Goal: Task Accomplishment & Management: Use online tool/utility

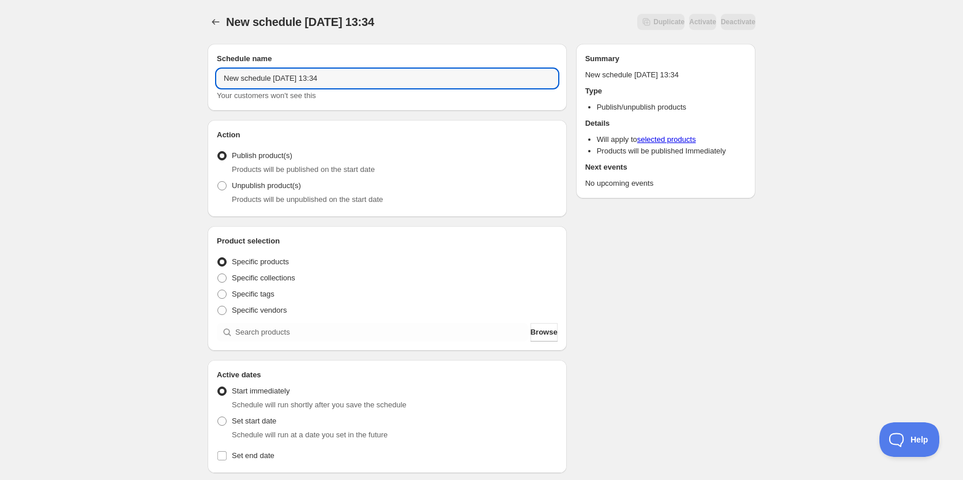
drag, startPoint x: 397, startPoint y: 78, endPoint x: 94, endPoint y: 69, distance: 302.8
click at [94, 69] on div "New schedule Oct 07 2025 13:34. This page is ready New schedule Oct 07 2025 13:…" at bounding box center [481, 439] width 963 height 878
click at [318, 77] on input "OFF 10" at bounding box center [387, 78] width 341 height 18
type input "OFF 10 10 2025"
click at [40, 255] on div "OFF 10 10 2025. This page is ready OFF 10 10 2025 Duplicate Activate Deactivate…" at bounding box center [481, 439] width 963 height 878
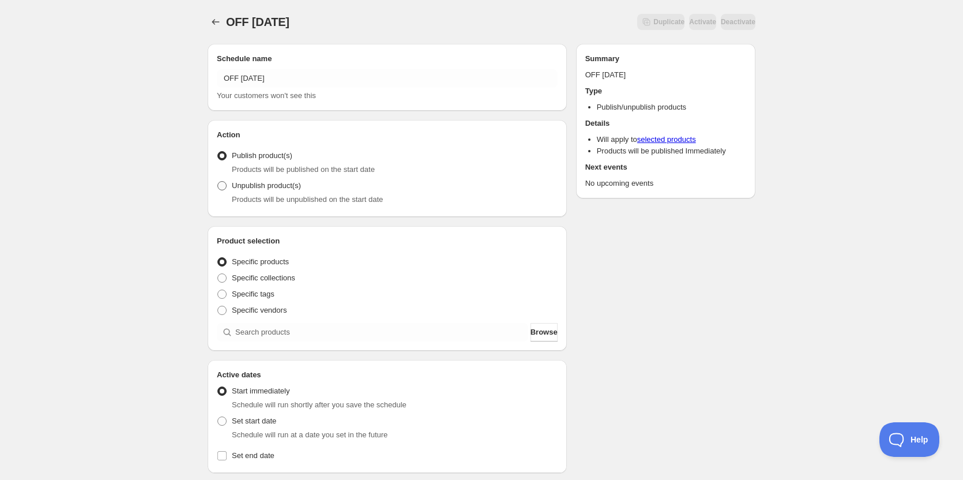
click at [218, 184] on span at bounding box center [221, 185] width 9 height 9
click at [218, 182] on input "Unpublish product(s)" at bounding box center [217, 181] width 1 height 1
radio input "true"
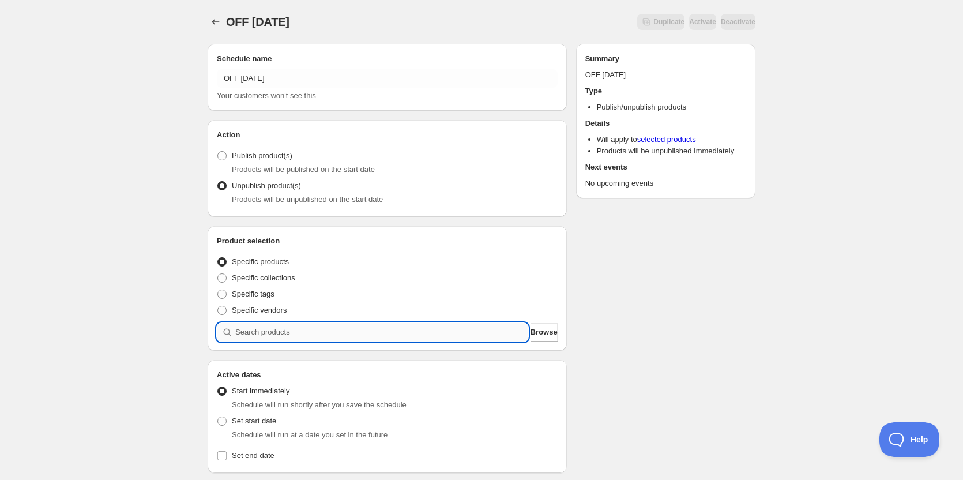
paste input "03 - sesame tamarind ground turkey bowl with pickled carrot, bok choy and stick…"
type input "03 - sesame tamarind ground turkey bowl with pickled carrot, bok choy and stick…"
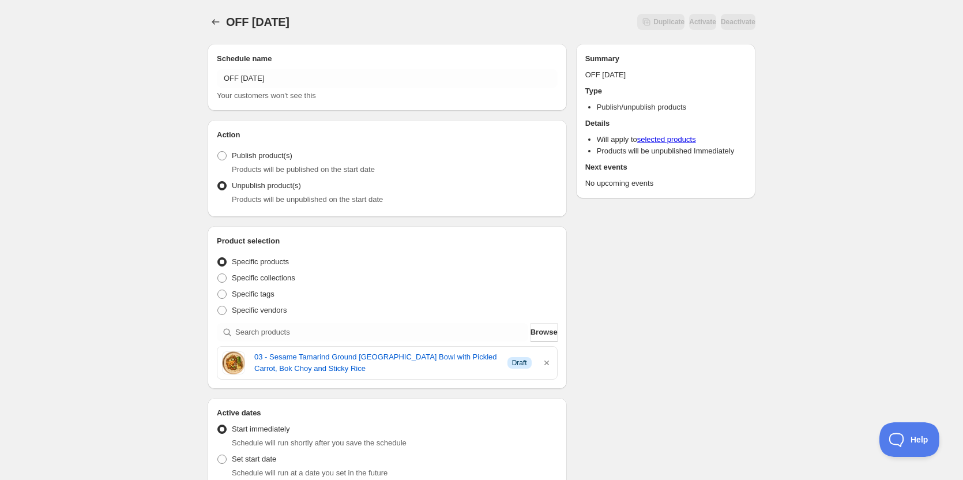
click at [681, 342] on div "Schedule name OFF 10 10 2025 Your customers won't see this Action Action Publis…" at bounding box center [476, 463] width 557 height 857
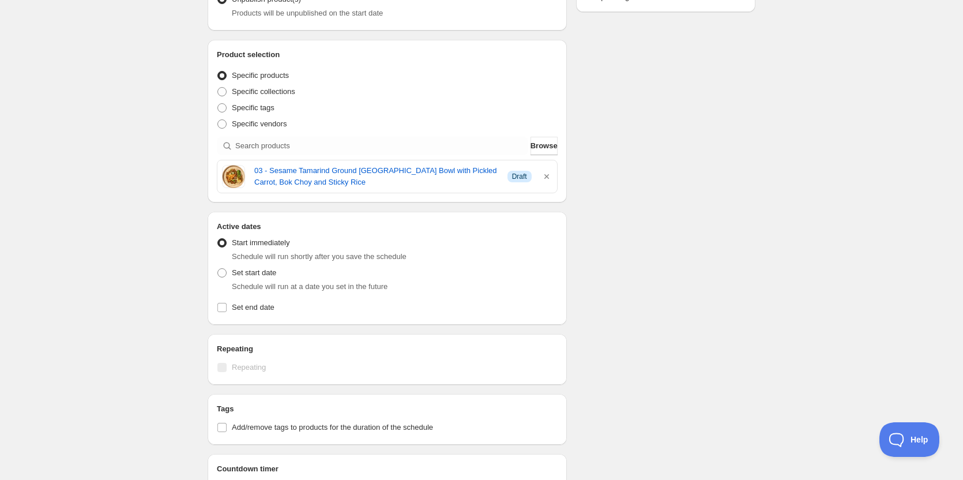
scroll to position [288, 0]
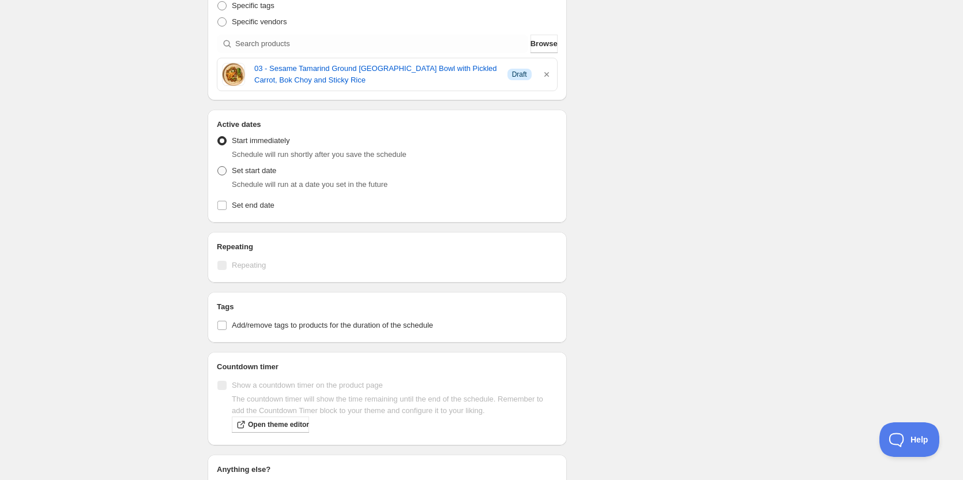
click at [220, 169] on span at bounding box center [221, 170] width 9 height 9
click at [218, 167] on input "Set start date" at bounding box center [217, 166] width 1 height 1
radio input "true"
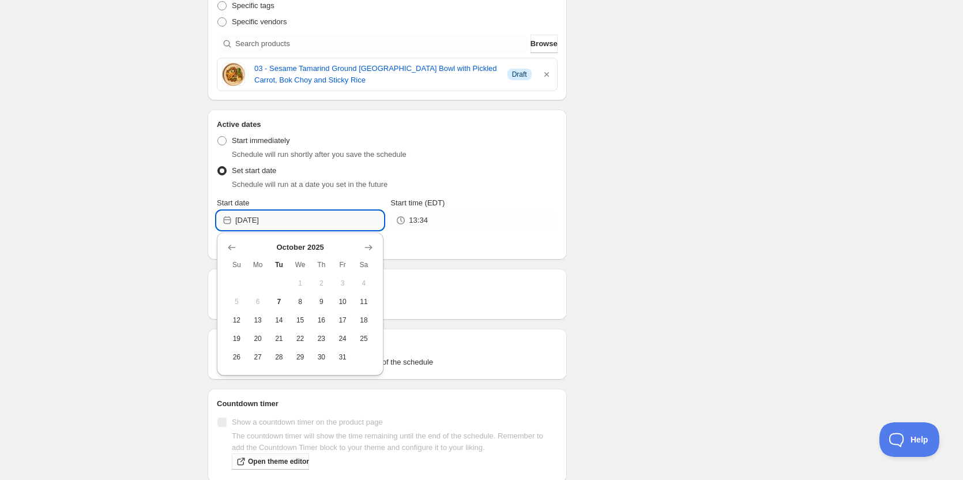
click at [293, 214] on input "2025-10-07" at bounding box center [309, 220] width 148 height 18
click at [340, 304] on span "10" at bounding box center [343, 301] width 12 height 9
type input "2025-10-10"
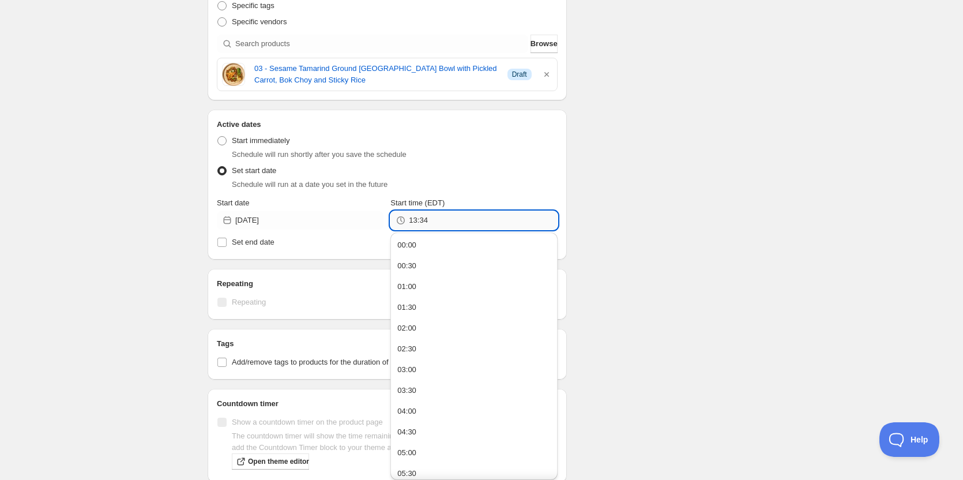
click at [436, 217] on input "13:34" at bounding box center [483, 220] width 148 height 18
click at [410, 446] on div "23:00" at bounding box center [406, 446] width 19 height 12
type input "23:00"
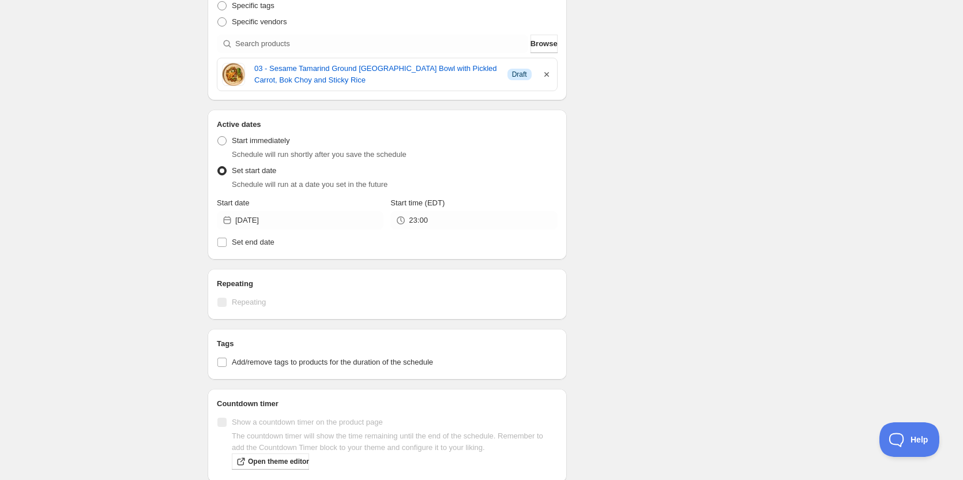
click at [548, 74] on icon "button" at bounding box center [547, 75] width 12 height 12
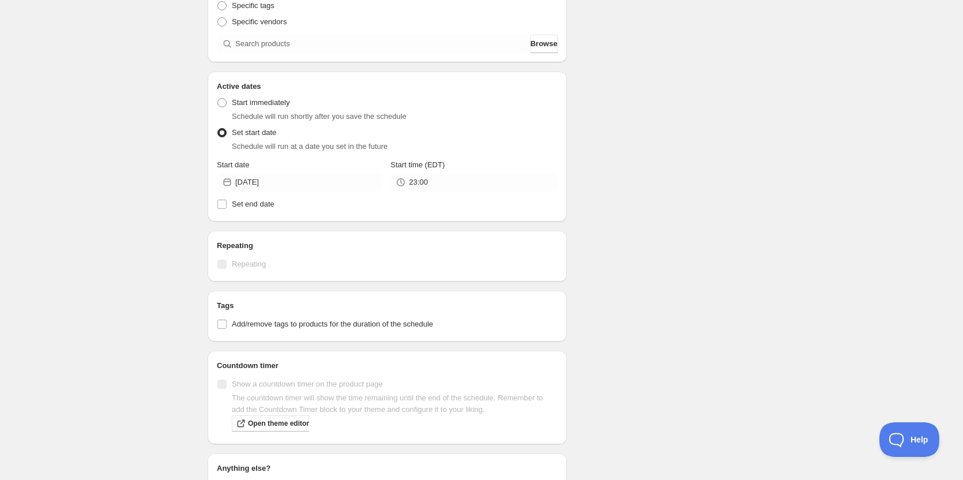
click at [667, 115] on div "Schedule name OFF 10 10 2025 Your customers won't see this Action Action Publis…" at bounding box center [476, 173] width 557 height 855
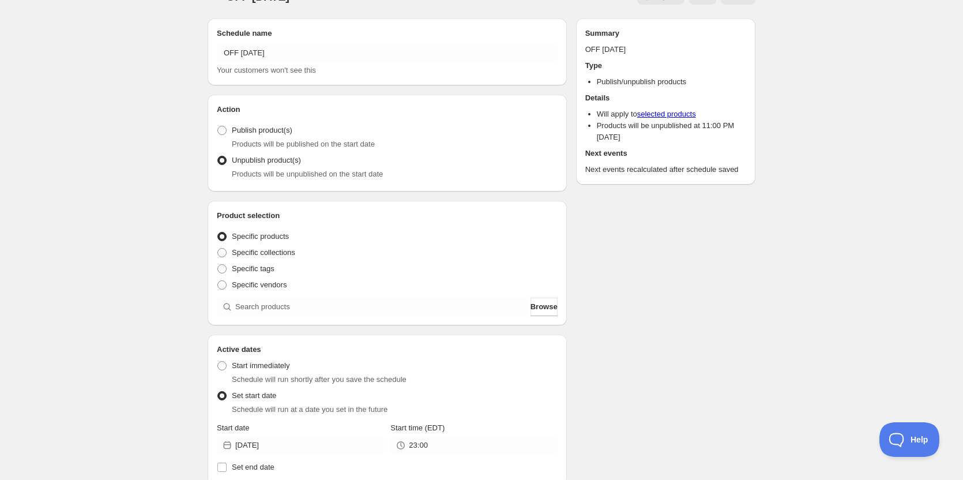
scroll to position [0, 0]
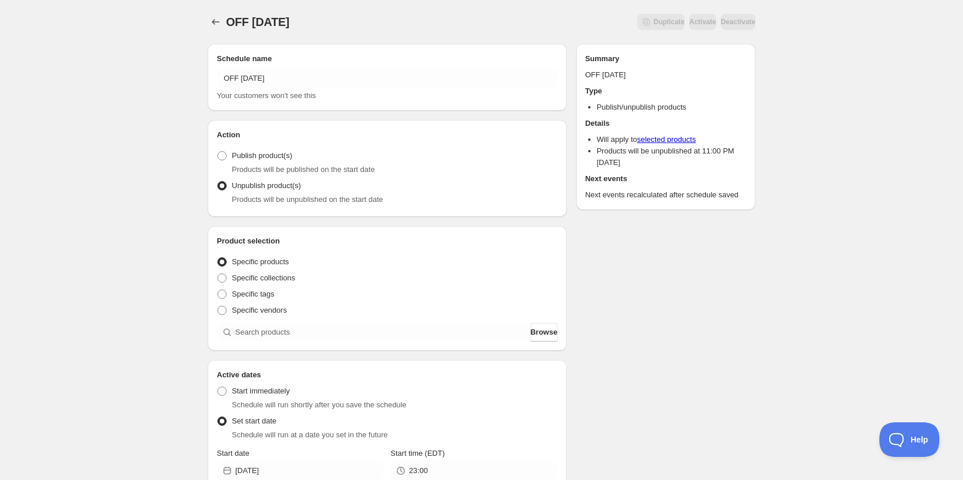
click at [157, 281] on div "OFF 10 10 2025. This page is ready OFF 10 10 2025 Duplicate Activate Deactivate…" at bounding box center [481, 456] width 963 height 913
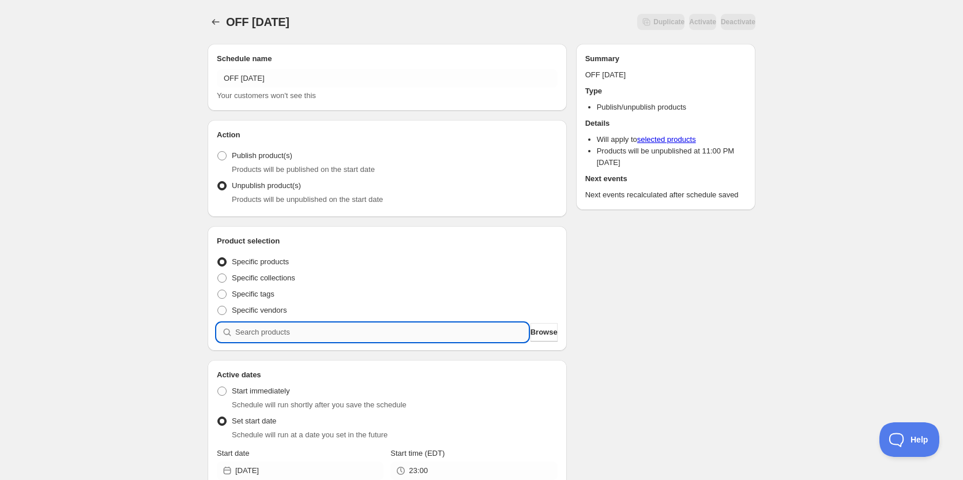
paste input "10 - pumpkin squash ravioli with butternut squash alfredo and crunchy pumpkin s…"
type input "10 - pumpkin squash ravioli with butternut squash alfredo and crunchy pumpkin s…"
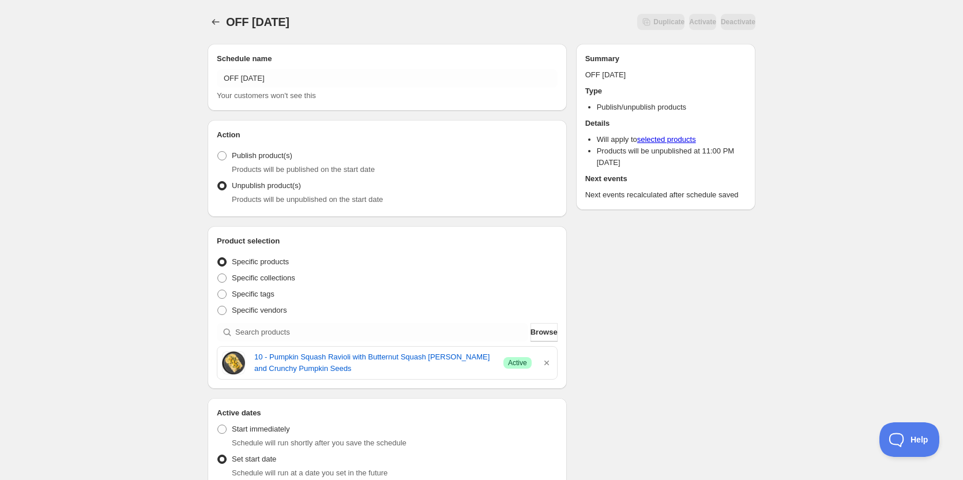
drag, startPoint x: 308, startPoint y: 203, endPoint x: 599, endPoint y: 371, distance: 336.0
click at [599, 371] on div "Schedule name OFF 10 10 2025 Your customers won't see this Action Action Publis…" at bounding box center [476, 481] width 557 height 893
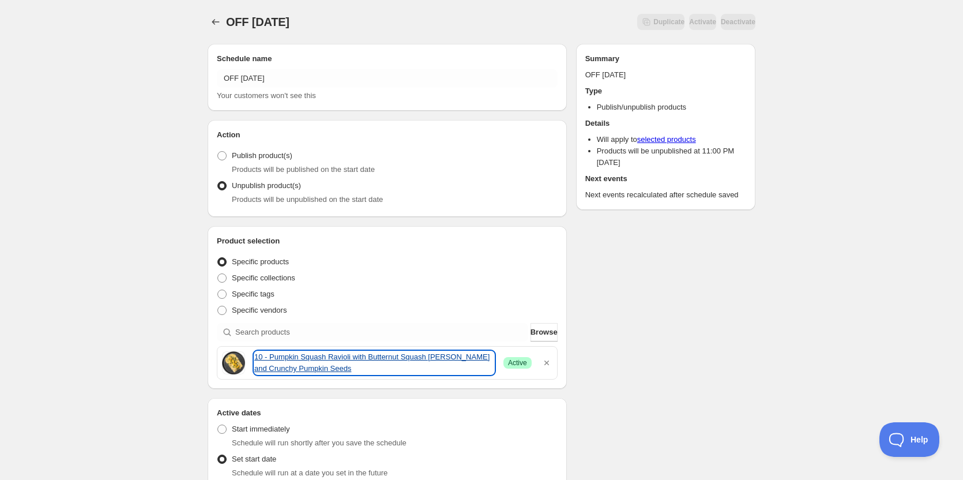
click at [297, 368] on link "10 - Pumpkin Squash Ravioli with Butternut Squash Alfredo and Crunchy Pumpkin S…" at bounding box center [374, 362] width 240 height 23
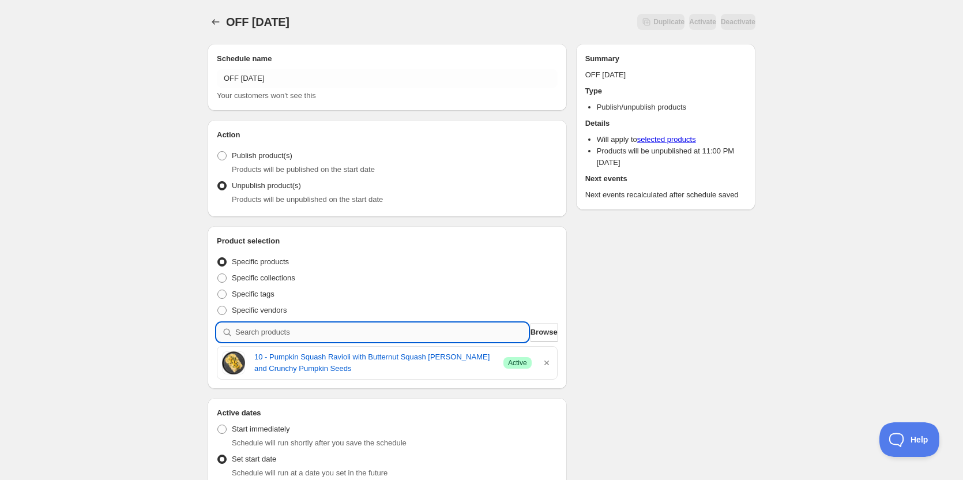
paste input "27 - vegan eggplant parm with rice noodles and marinara"
type input "27 - vegan eggplant parm with rice noodles and marinara"
paste input "27 - vegan eggplant parm with rice noodles and marinara"
type input "27 - vegan eggplant parm with rice noodles and marinara"
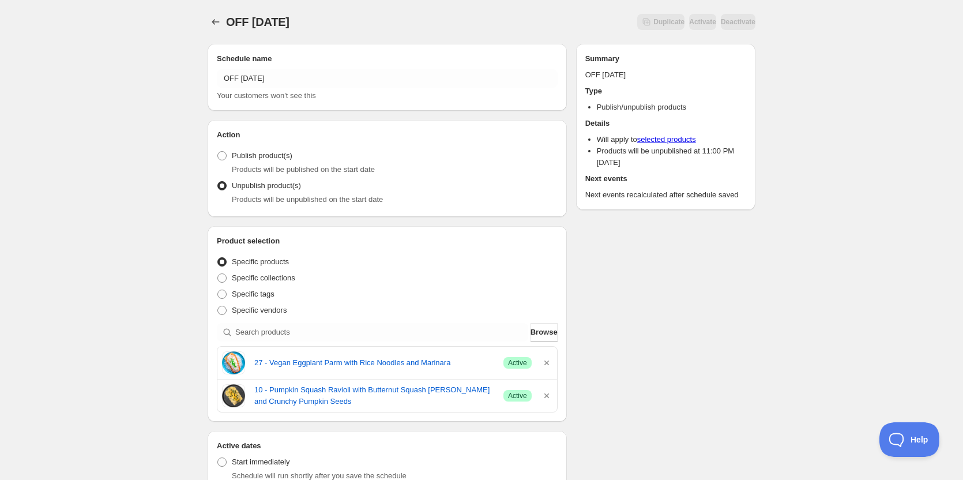
click at [697, 308] on div "Schedule name OFF 10 10 2025 Your customers won't see this Action Action Publis…" at bounding box center [476, 464] width 557 height 859
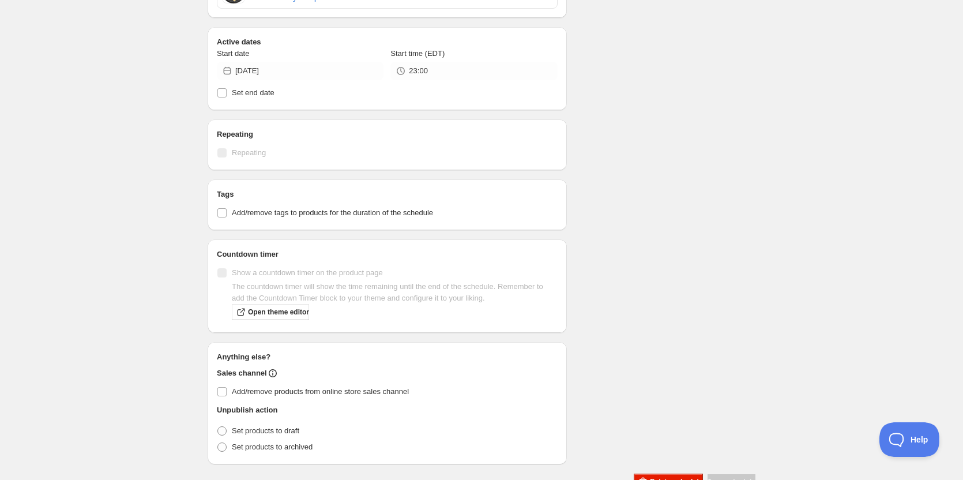
scroll to position [436, 0]
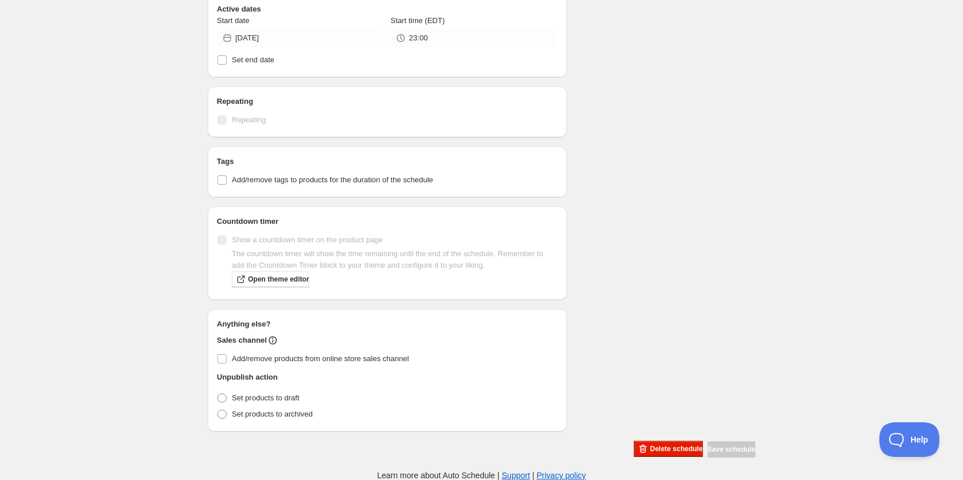
click at [130, 155] on div "OFF 10 10 2025. This page is ready OFF 10 10 2025 Scheduled Duplicate Activate …" at bounding box center [481, 22] width 963 height 917
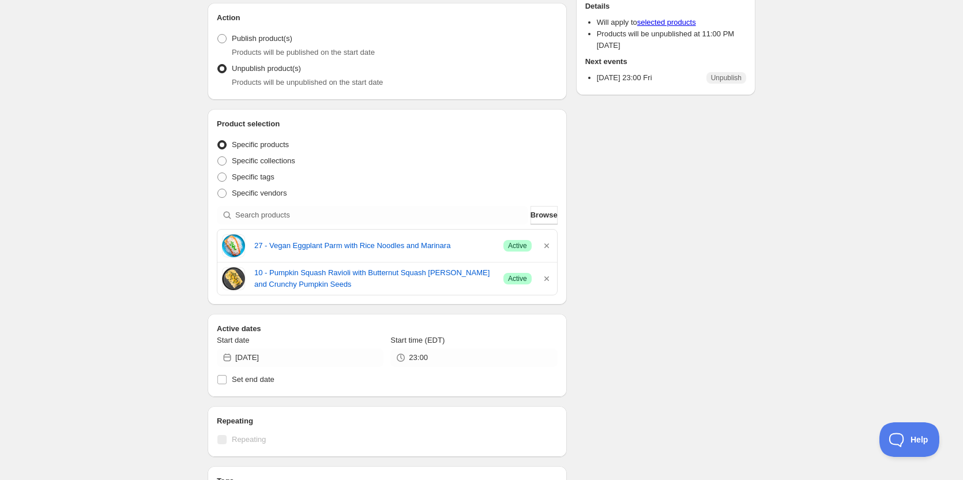
scroll to position [33, 0]
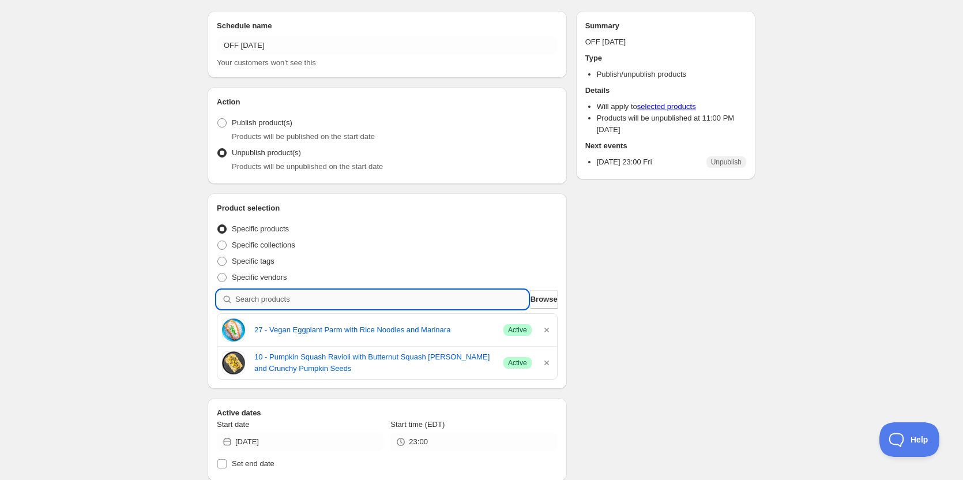
paste input "17 - paleo roast ground turkey stir fry with avocado ranch (gf)"
type input "17 - paleo roast ground turkey stir fry with avocado ranch (gf)"
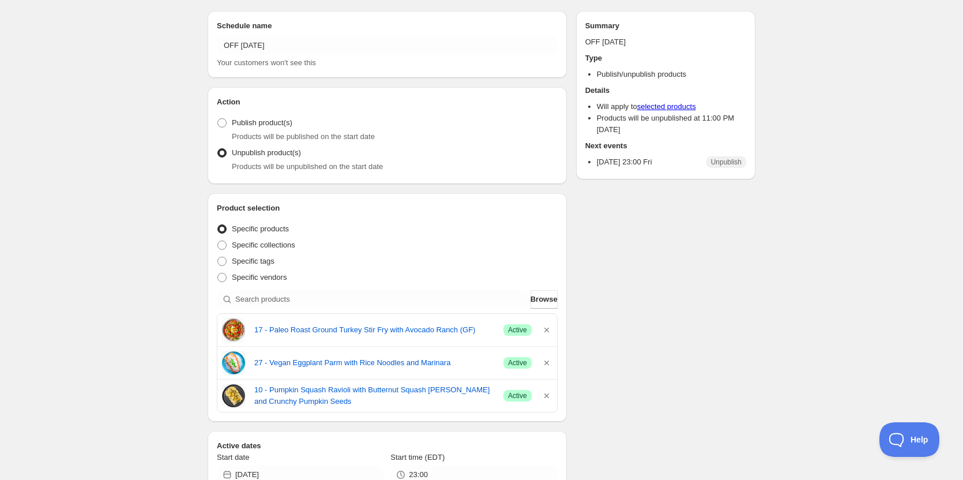
click at [154, 215] on div "OFF 10 10 2025. This page is ready OFF 10 10 2025 Scheduled Duplicate Activate …" at bounding box center [481, 442] width 963 height 950
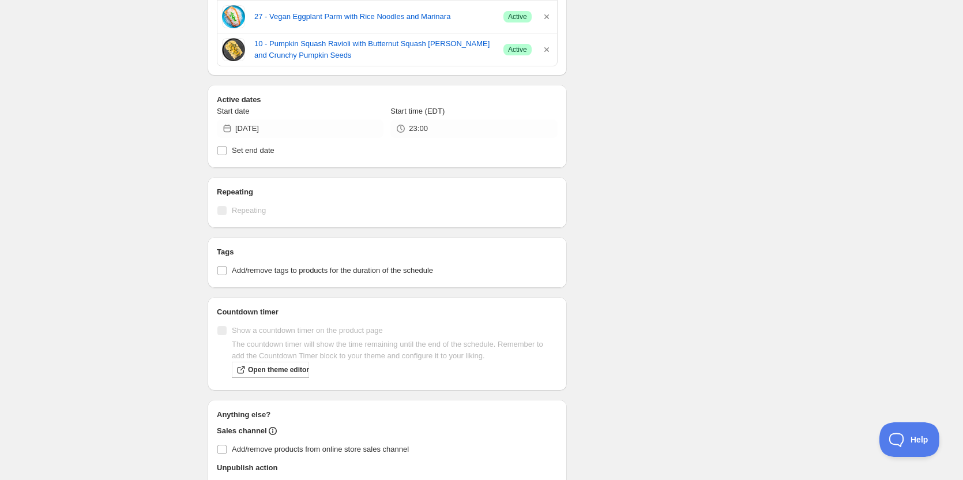
scroll to position [469, 0]
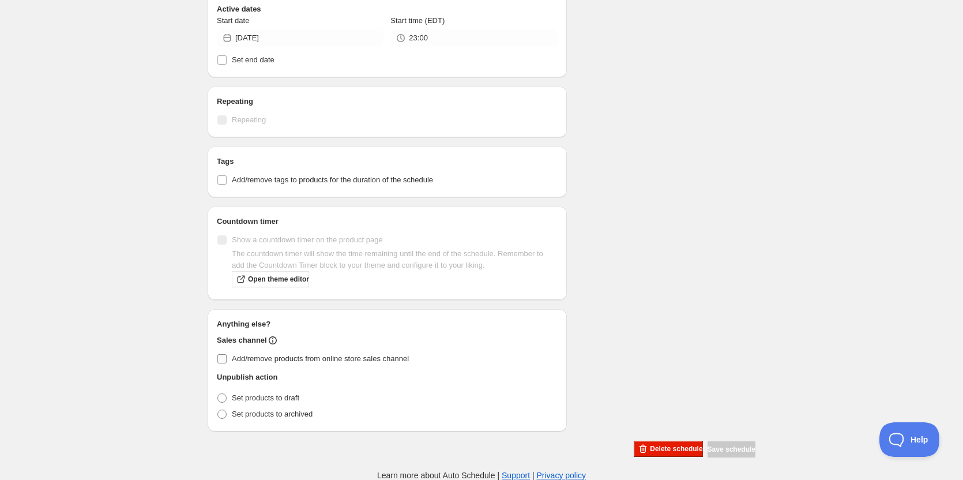
click at [235, 355] on span "Add/remove products from online store sales channel" at bounding box center [320, 358] width 177 height 9
click at [227, 355] on input "Add/remove products from online store sales channel" at bounding box center [221, 358] width 9 height 9
checkbox input "true"
click at [259, 397] on span "Set products to draft" at bounding box center [265, 397] width 67 height 9
click at [218, 394] on input "Set products to draft" at bounding box center [217, 393] width 1 height 1
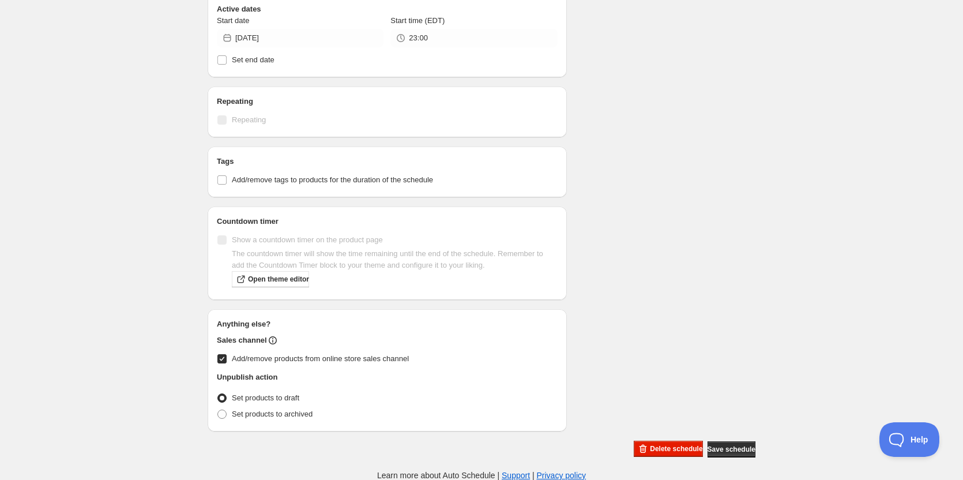
radio input "true"
click at [729, 443] on button "Save schedule" at bounding box center [731, 449] width 48 height 16
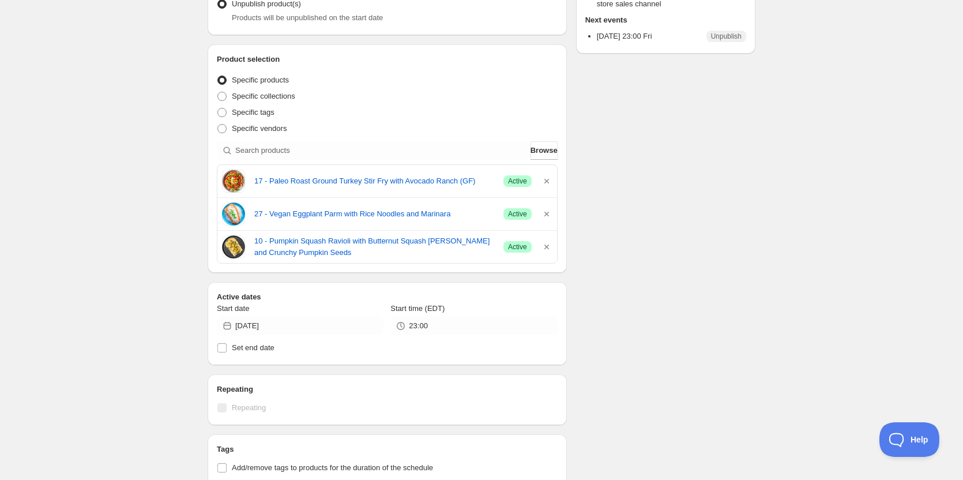
scroll to position [8, 0]
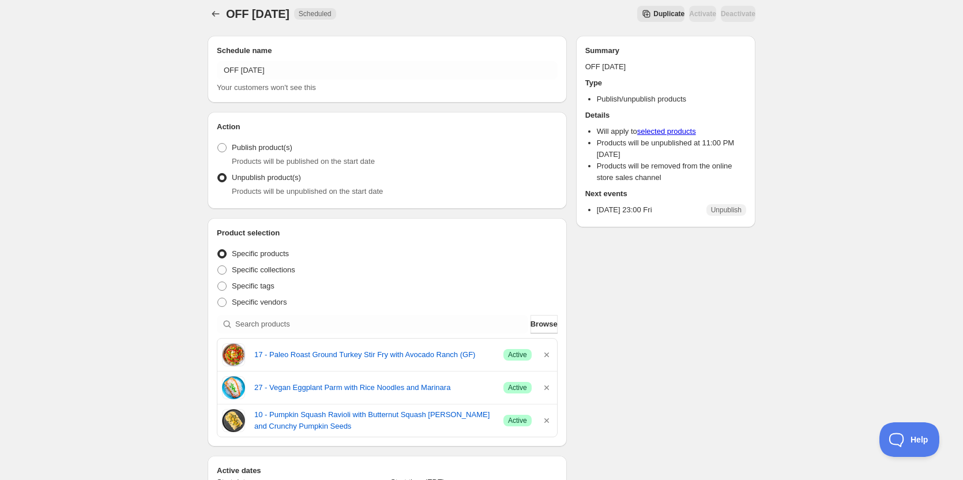
click at [702, 347] on div "Schedule name OFF 10 10 2025 Your customers won't see this Action Action Publis…" at bounding box center [476, 473] width 557 height 892
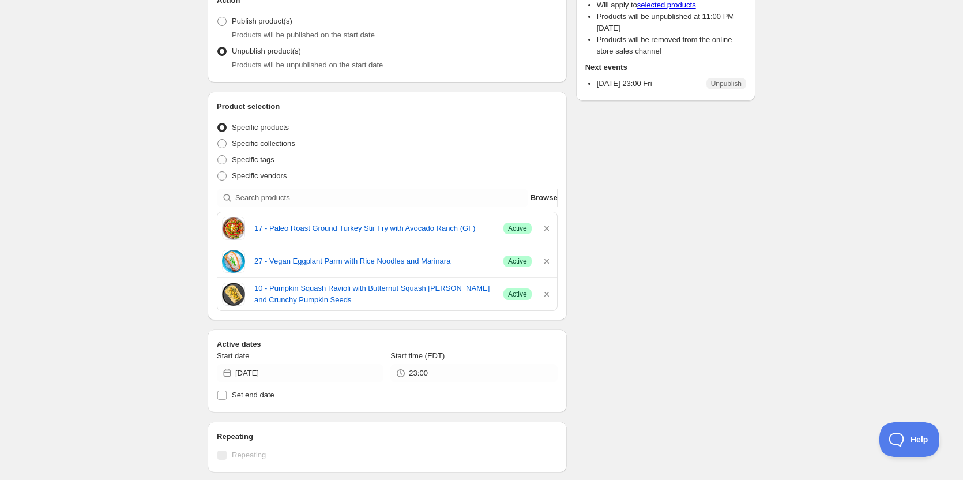
scroll to position [173, 0]
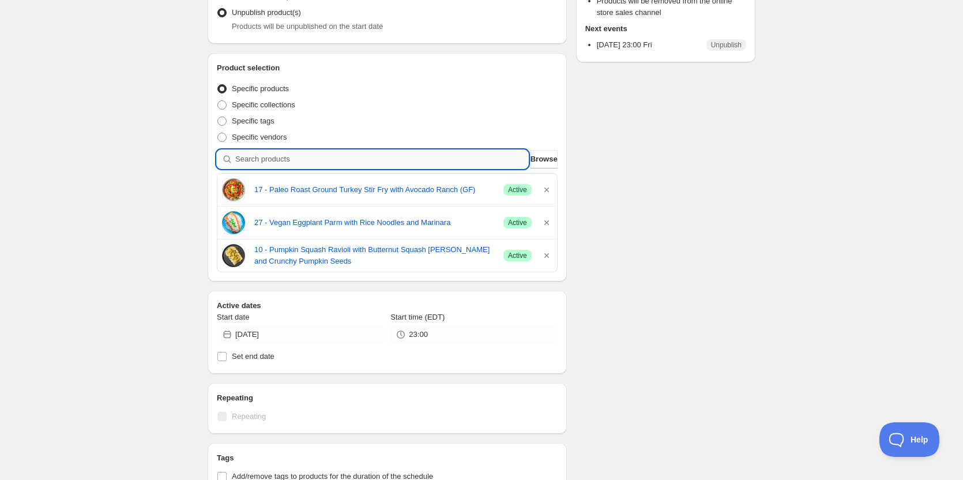
paste input "09 - one pan taco pasta with tomato salsa, monterey cheese, and sour cream"
type input "09 - one pan taco pasta with tomato salsa, monterey cheese, and sour cream"
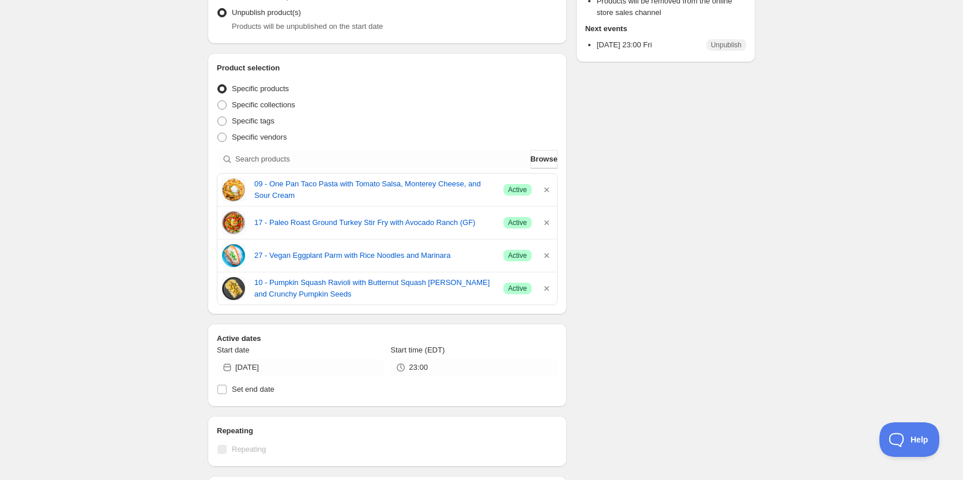
click at [136, 234] on div "OFF 10 10 2025. This page is ready OFF 10 10 2025 Scheduled Duplicate Activate …" at bounding box center [481, 318] width 963 height 983
click at [164, 177] on div "OFF 10 10 2025. This page is ready OFF 10 10 2025 Scheduled Duplicate Activate …" at bounding box center [481, 318] width 963 height 983
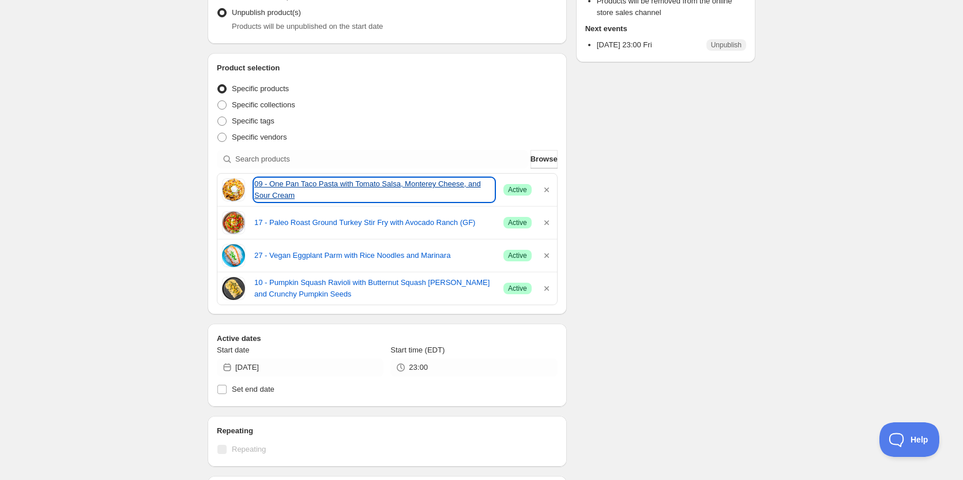
click at [286, 187] on link "09 - One Pan Taco Pasta with Tomato Salsa, Monterey Cheese, and Sour Cream" at bounding box center [374, 189] width 240 height 23
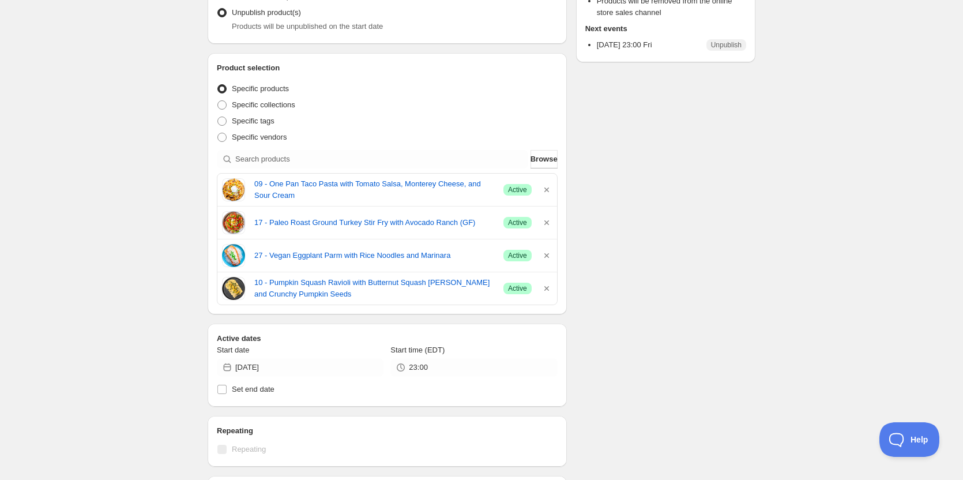
click at [130, 198] on div "OFF 10 10 2025. This page is ready OFF 10 10 2025 Scheduled Duplicate Activate …" at bounding box center [481, 318] width 963 height 983
click at [746, 251] on div "Schedule name OFF 10 10 2025 Your customers won't see this Action Action Publis…" at bounding box center [476, 324] width 557 height 925
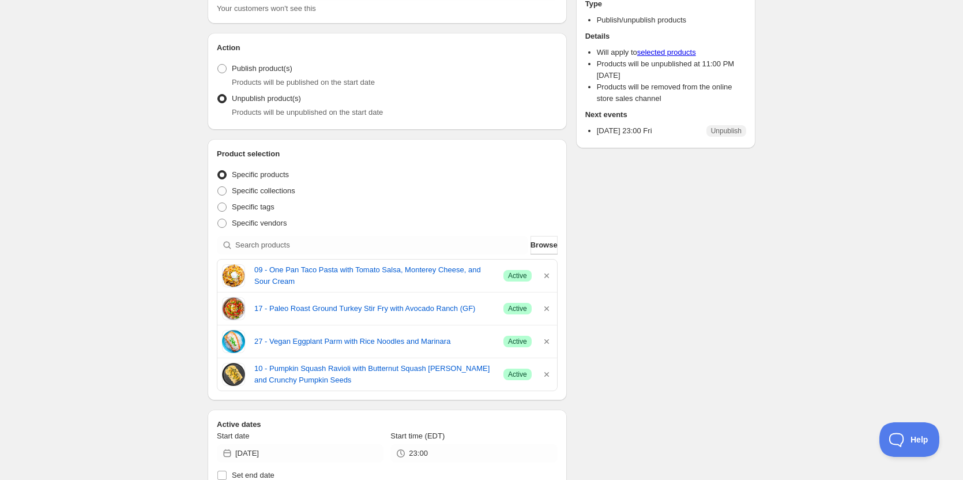
scroll to position [0, 0]
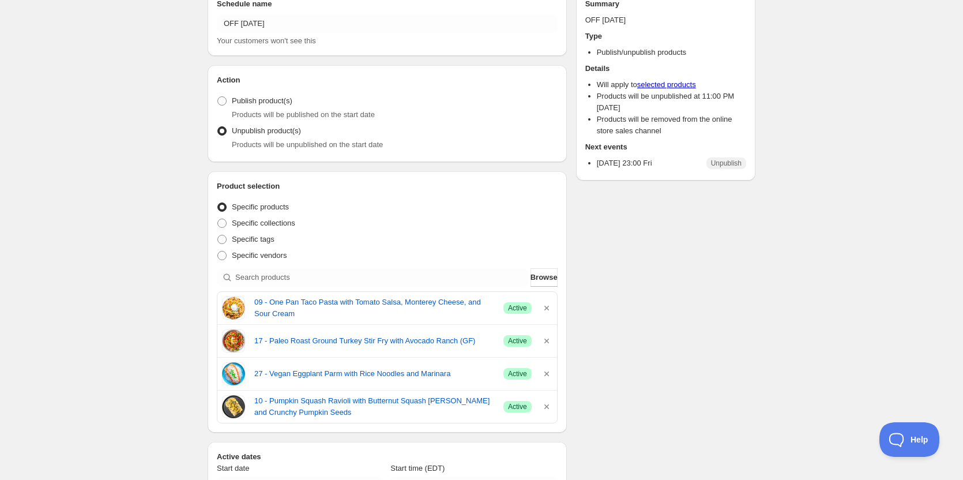
scroll to position [58, 0]
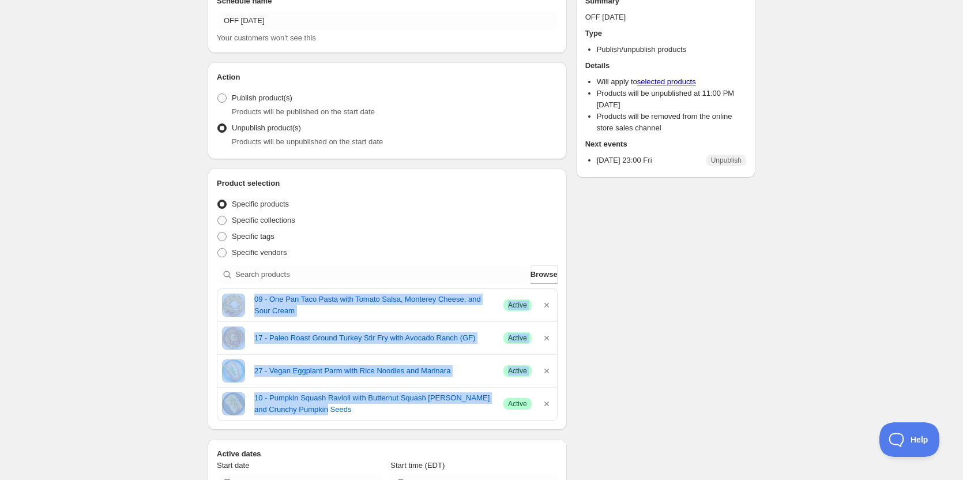
drag, startPoint x: 218, startPoint y: 294, endPoint x: 337, endPoint y: 420, distance: 173.7
click at [337, 420] on div "Product selection Entity type Specific products Specific collections Specific t…" at bounding box center [387, 298] width 359 height 261
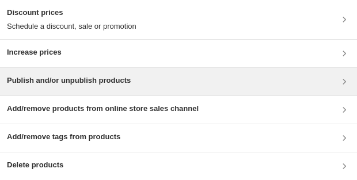
click at [54, 81] on h3 "Publish and/or unpublish products" at bounding box center [69, 81] width 124 height 12
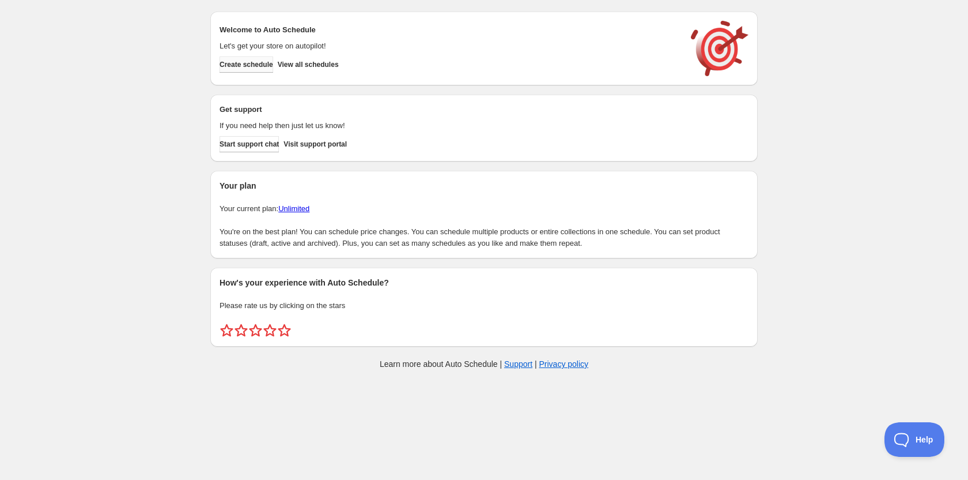
click at [254, 65] on span "Create schedule" at bounding box center [247, 64] width 54 height 9
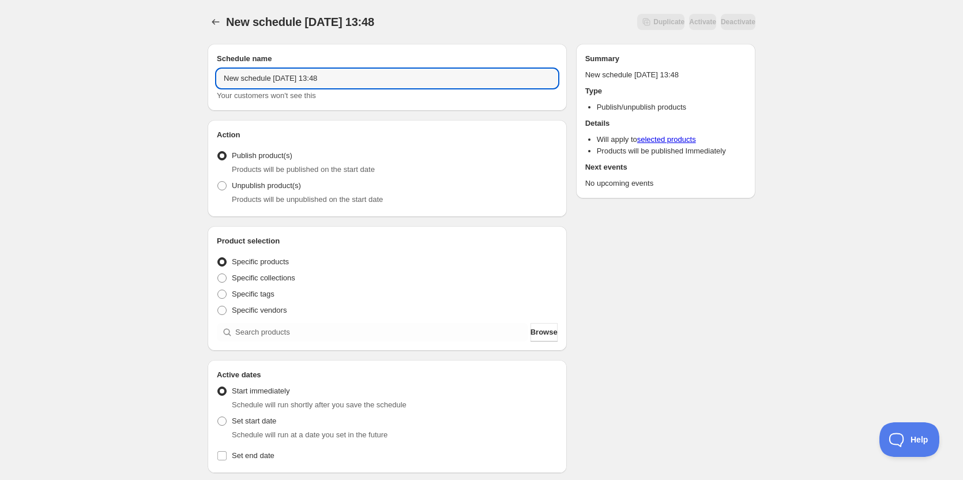
drag, startPoint x: 351, startPoint y: 82, endPoint x: 128, endPoint y: 78, distance: 223.1
click at [128, 78] on div "New schedule Oct 07 2025 13:48. This page is ready New schedule Oct 07 2025 13:…" at bounding box center [481, 439] width 963 height 878
drag, startPoint x: 214, startPoint y: 80, endPoint x: 197, endPoint y: 79, distance: 17.3
click at [197, 79] on div "on . This page is ready on Duplicate Activate Deactivate More actions Duplicate…" at bounding box center [481, 427] width 575 height 855
type input "ON 10 10 2025"
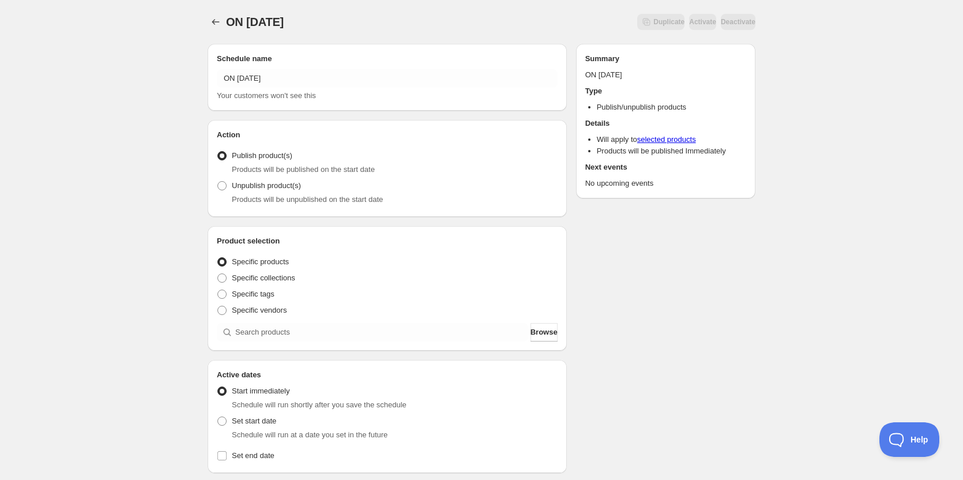
click at [117, 231] on div "ON 10 10 2025. This page is ready ON 10 10 2025 Duplicate Activate Deactivate M…" at bounding box center [481, 439] width 963 height 878
click at [138, 126] on div "ON 10 10 2025. This page is ready ON 10 10 2025 Duplicate Activate Deactivate M…" at bounding box center [481, 439] width 963 height 878
click at [149, 205] on div "ON 10 10 2025. This page is ready ON 10 10 2025 Duplicate Activate Deactivate M…" at bounding box center [481, 439] width 963 height 878
click at [141, 244] on div "ON 10 10 2025. This page is ready ON 10 10 2025 Duplicate Activate Deactivate M…" at bounding box center [481, 439] width 963 height 878
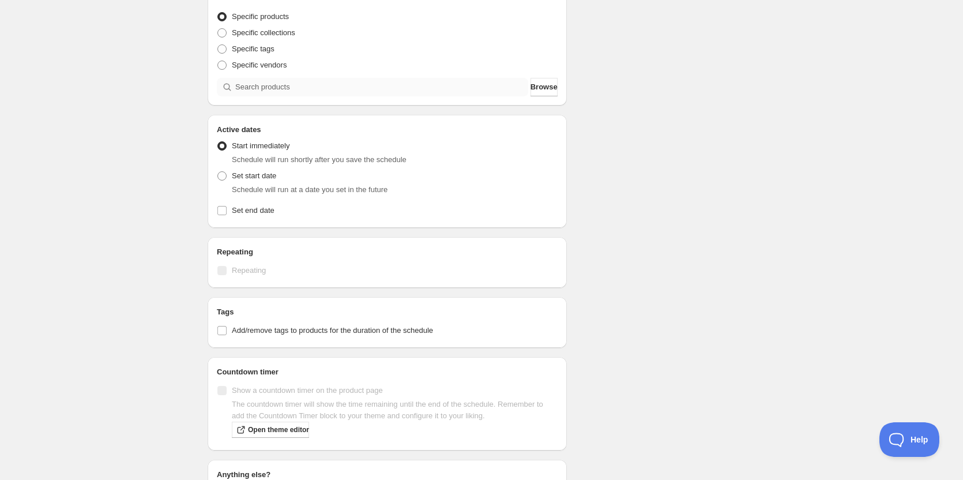
scroll to position [115, 0]
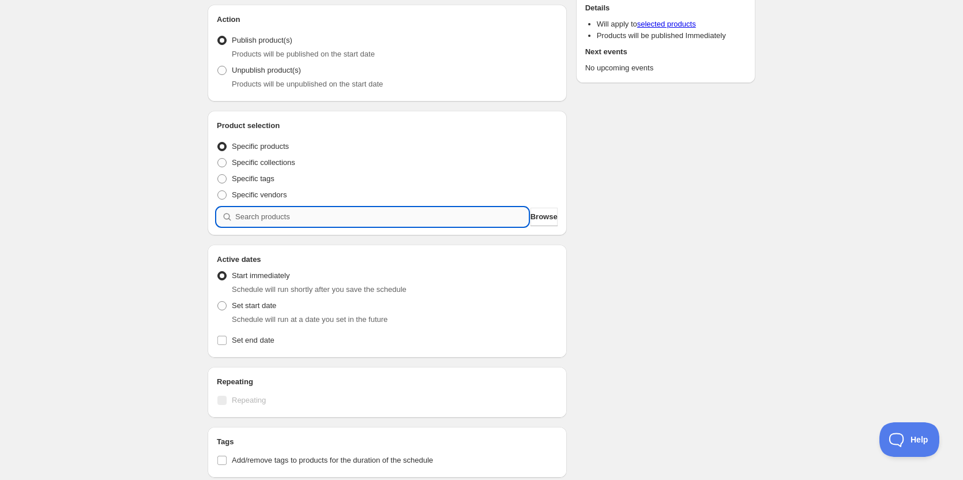
click at [257, 214] on input "search" at bounding box center [381, 217] width 293 height 18
paste input "27 - Vegetarian Pumpkin Squash Ravioli with Butternut Squash Alfredo and Crunch…"
type input "27 - Vegetarian Pumpkin Squash Ravioli with Butternut Squash Alfredo and Crunch…"
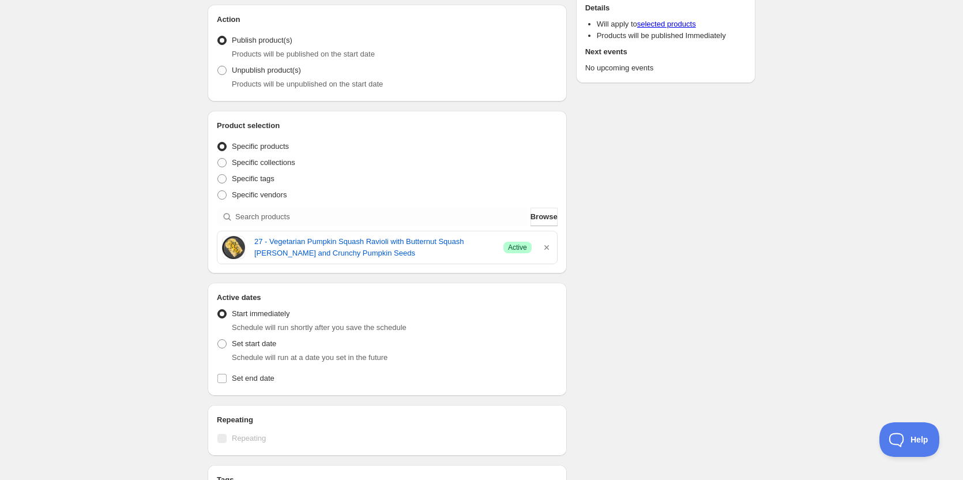
click at [692, 208] on div "Schedule name ON 10 10 2025 Your customers won't see this Action Action Publish…" at bounding box center [476, 348] width 557 height 859
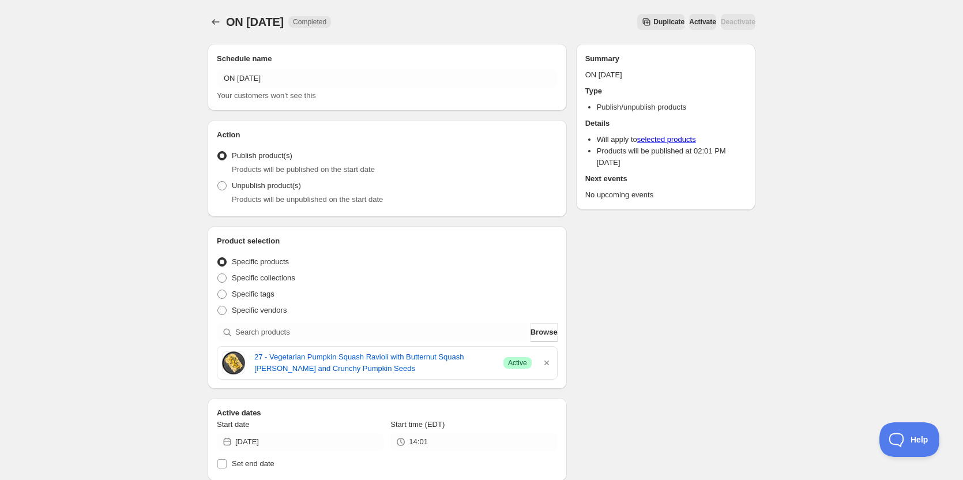
drag, startPoint x: 47, startPoint y: 184, endPoint x: 70, endPoint y: 156, distance: 36.8
click at [47, 184] on div "ON 10 10 2025. This page is ready ON 10 10 2025 Completed Duplicate Activate De…" at bounding box center [481, 465] width 963 height 930
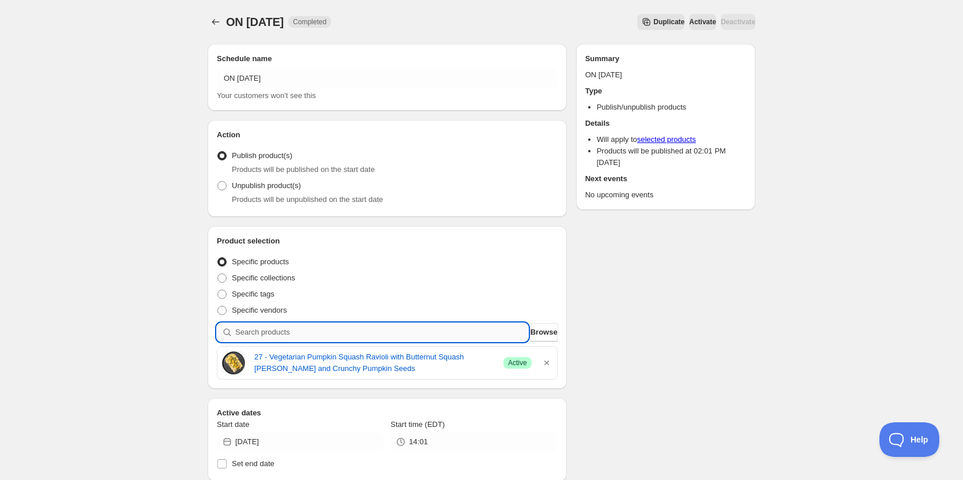
paste input "10 - Coconut Curry Chicken with Cilantro Rice and Sweet Plantain (GF)"
type input "10 - Coconut Curry Chicken with Cilantro Rice and Sweet Plantain (GF)"
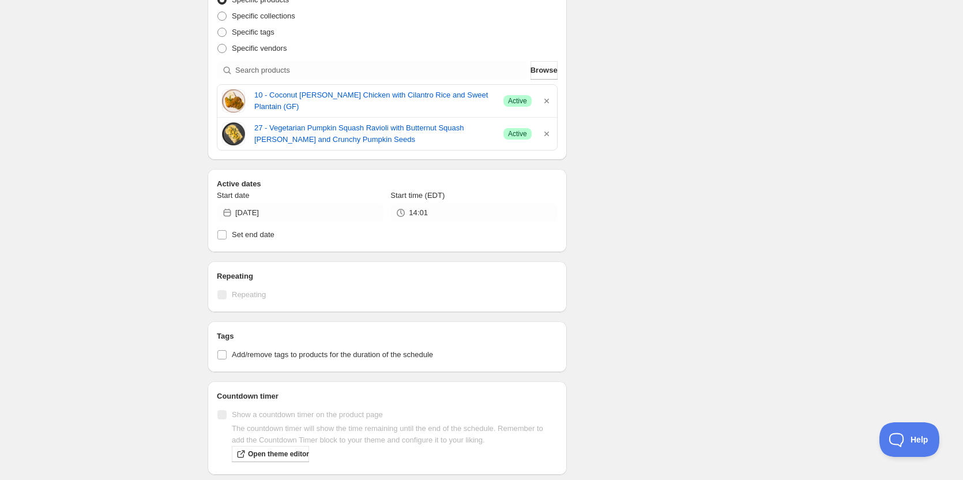
scroll to position [288, 0]
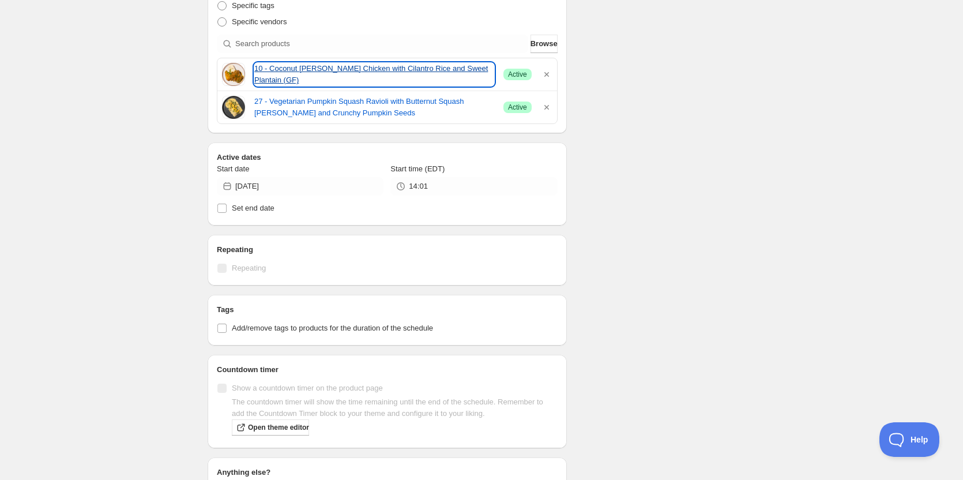
click at [363, 70] on link "10 - Coconut Curry Chicken with Cilantro Rice and Sweet Plantain (GF)" at bounding box center [374, 74] width 240 height 23
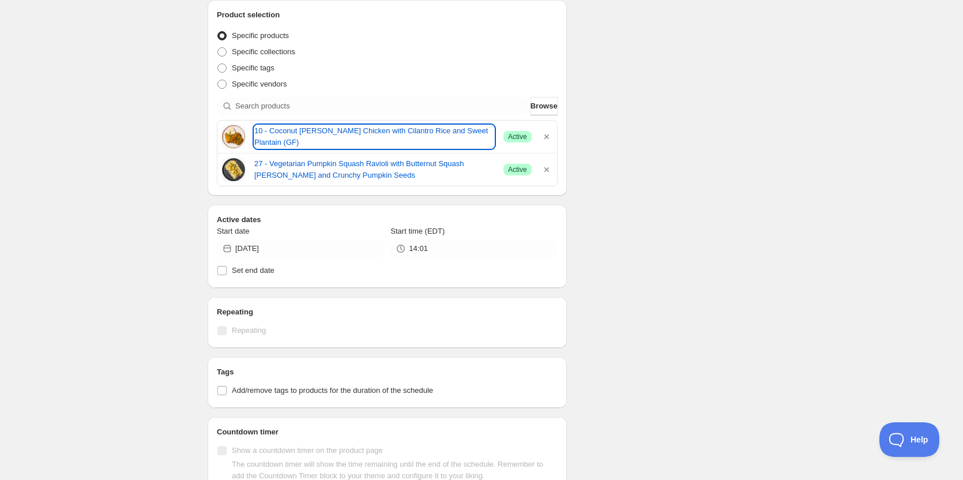
scroll to position [115, 0]
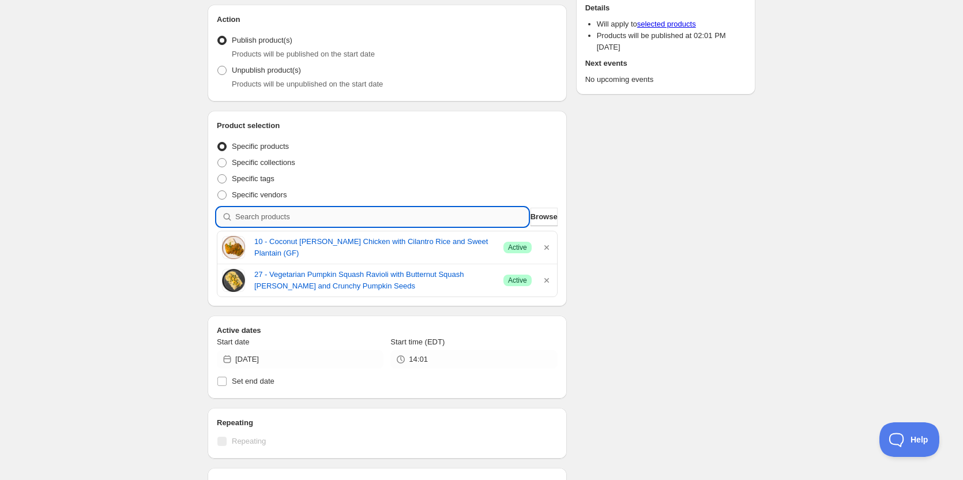
paste input "17 - Paleo Friendly Italian Beef Meatballs with Cauliflower Mash and Marinara S…"
type input "17 - Paleo Friendly Italian Beef Meatballs with Cauliflower Mash and Marinara S…"
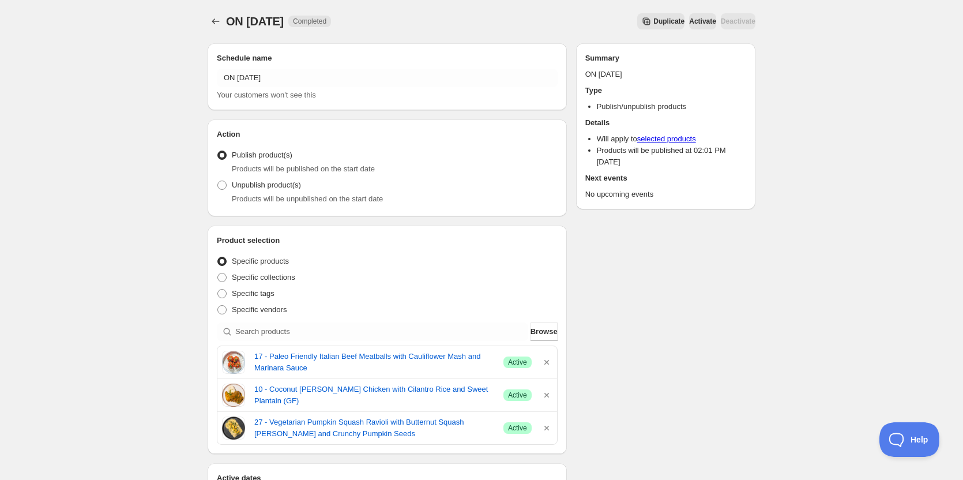
scroll to position [0, 0]
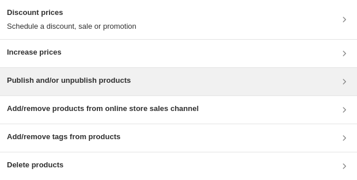
click at [123, 73] on div "Publish and/or unpublish products" at bounding box center [178, 82] width 357 height 28
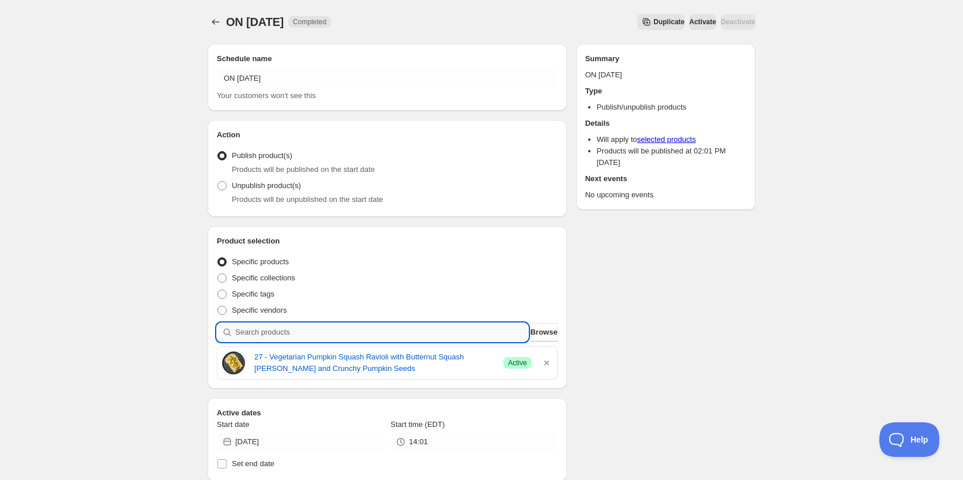
drag, startPoint x: 290, startPoint y: 319, endPoint x: 278, endPoint y: 327, distance: 14.5
paste input "17 - Paleo Friendly Italian Beef Meatballs with Cauliflower Mash and Marinara S…"
type input "17 - Paleo Friendly Italian Beef Meatballs with Cauliflower Mash and Marinara S…"
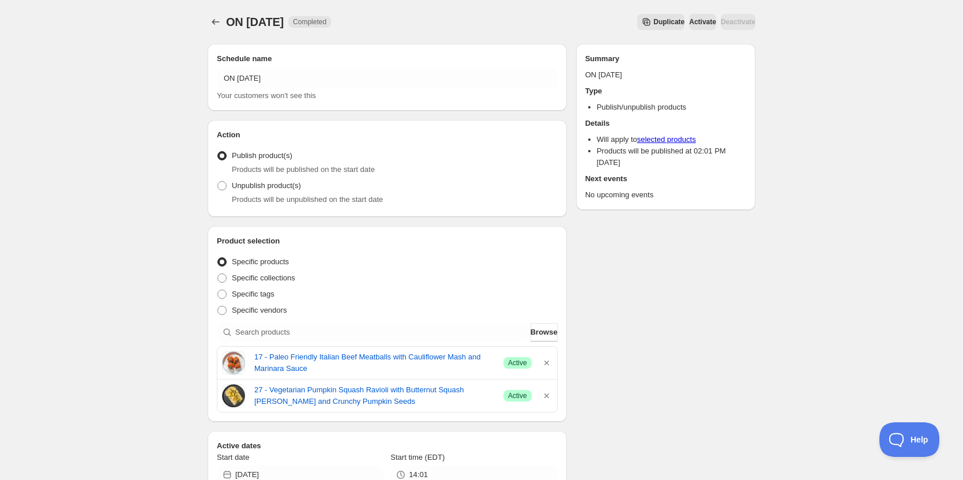
click at [645, 329] on div "Schedule name ON 10 10 2025 Your customers won't see this Action Action Publish…" at bounding box center [476, 488] width 557 height 906
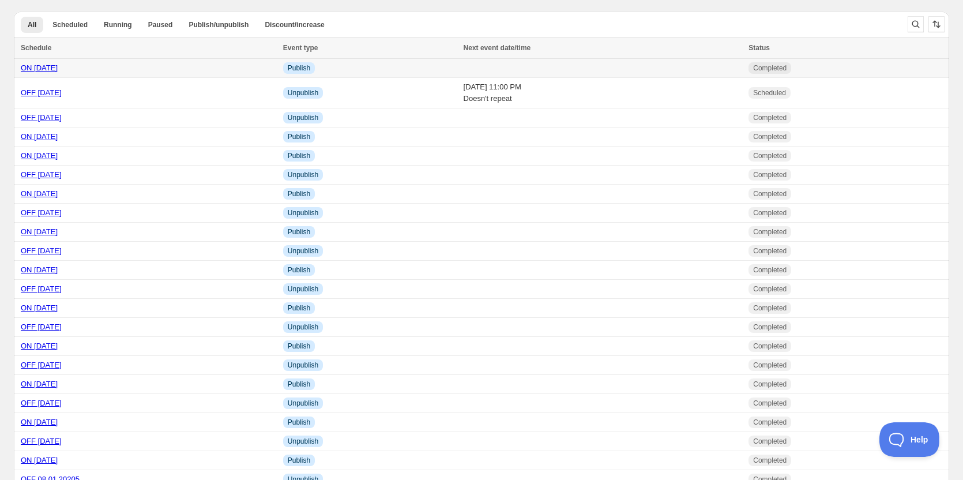
click at [58, 67] on link "ON 10 10 2025" at bounding box center [39, 67] width 37 height 9
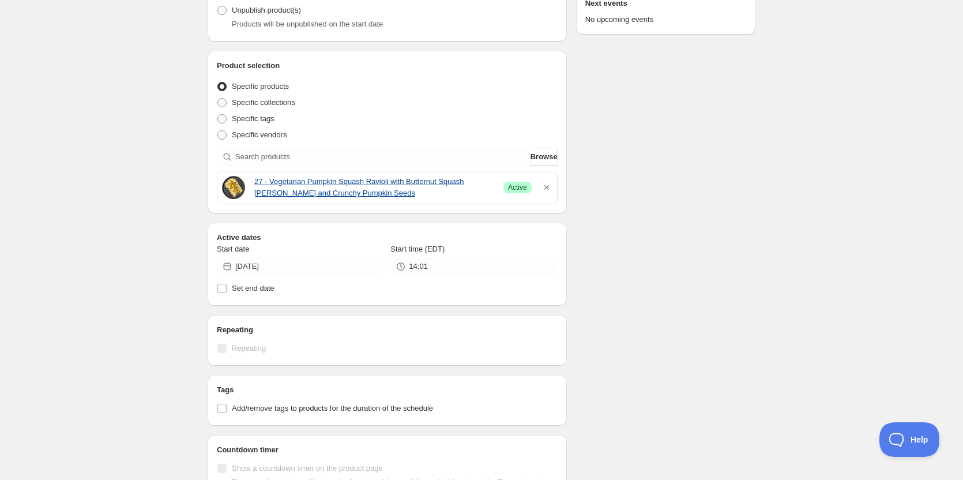
scroll to position [173, 0]
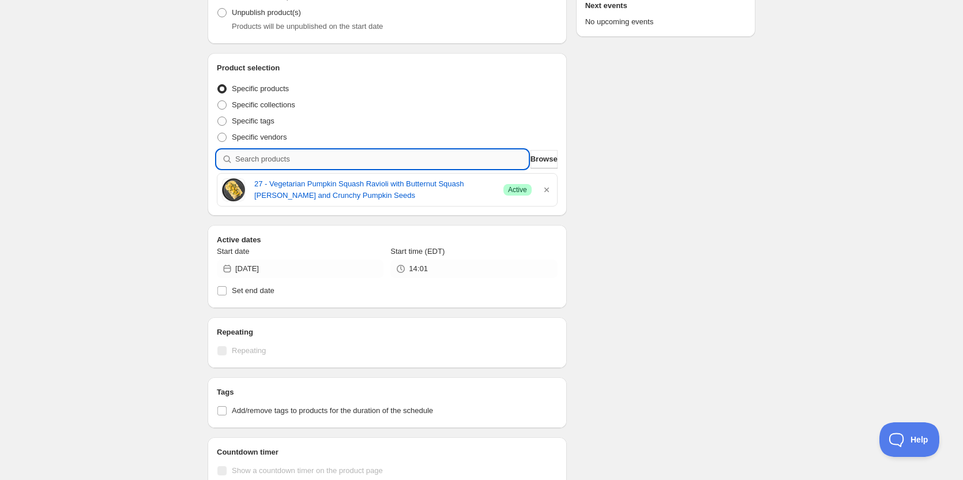
paste input "17 - Paleo Friendly Italian Beef Meatballs with Cauliflower Mash and Marinara S…"
type input "17 - Paleo Friendly Italian Beef Meatballs with Cauliflower Mash and Marinara S…"
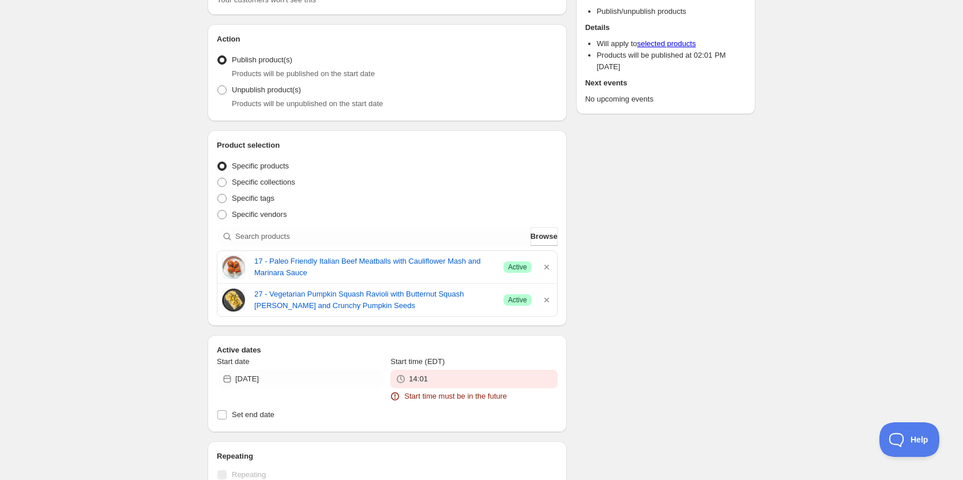
scroll to position [250, 0]
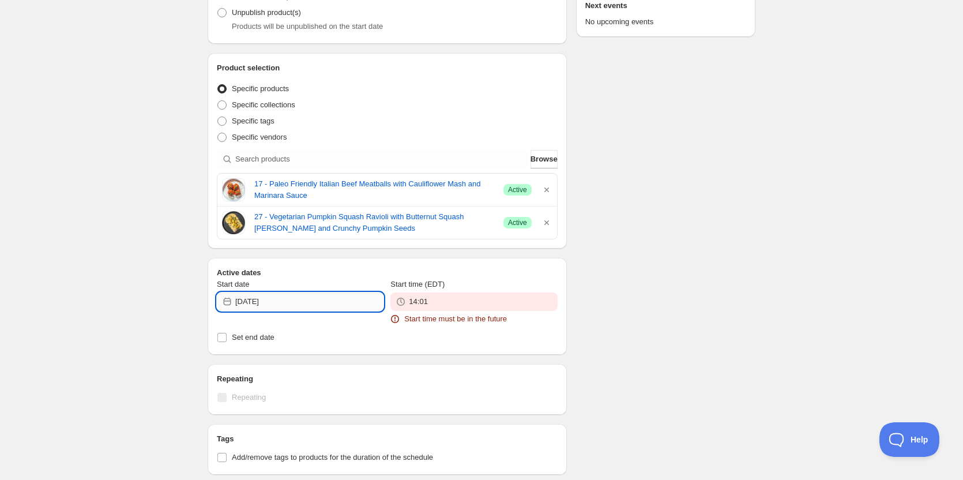
click at [325, 302] on input "2025-10-07" at bounding box center [309, 301] width 148 height 18
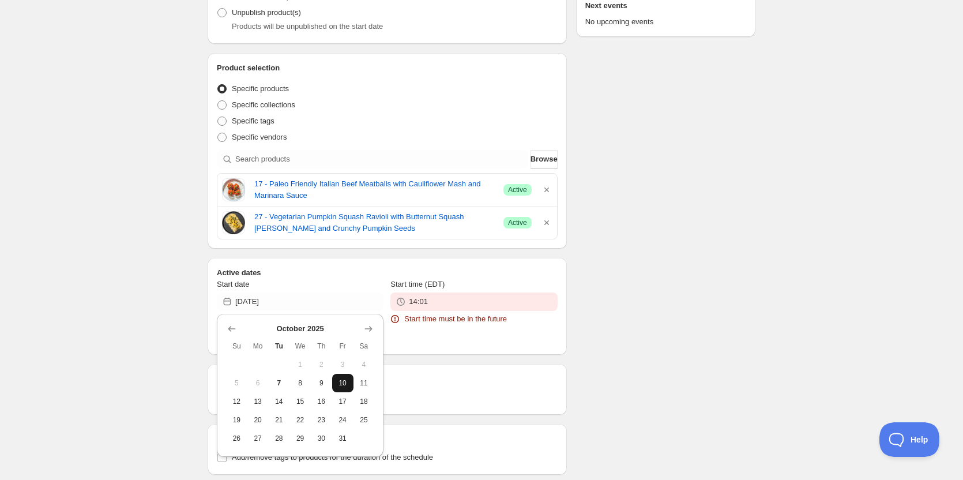
click at [344, 383] on span "10" at bounding box center [343, 382] width 12 height 9
type input "2025-10-10"
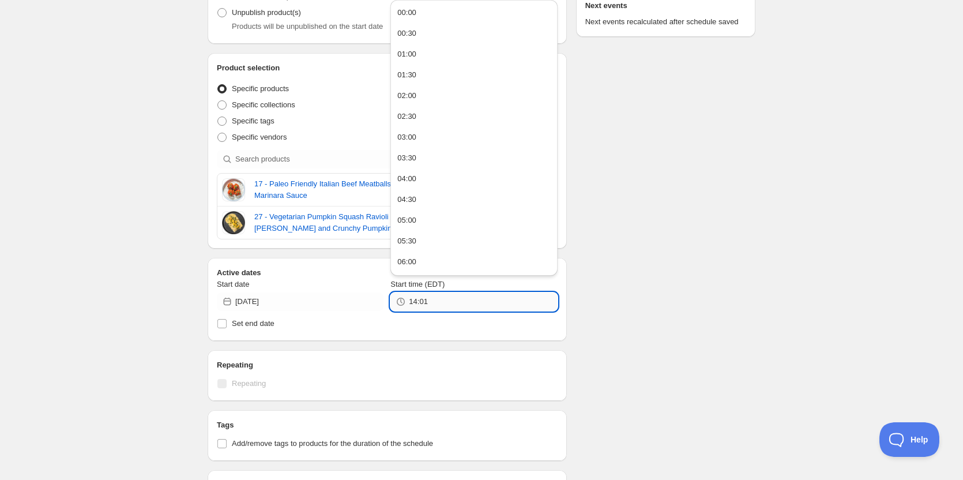
click at [443, 308] on input "14:01" at bounding box center [483, 301] width 148 height 18
click at [412, 243] on div "23:00" at bounding box center [406, 242] width 19 height 12
type input "23:00"
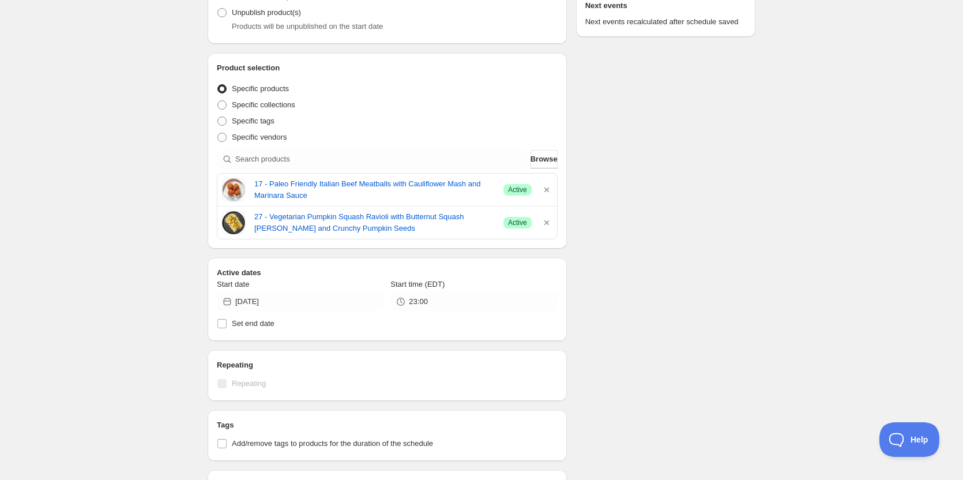
click at [658, 263] on div "There were some issues with your form submission Start time must be in the futu…" at bounding box center [476, 275] width 557 height 983
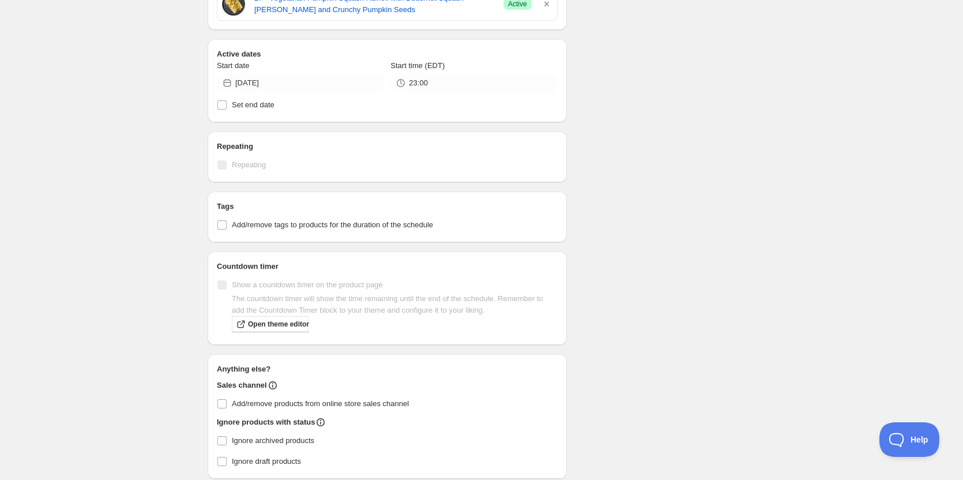
scroll to position [560, 0]
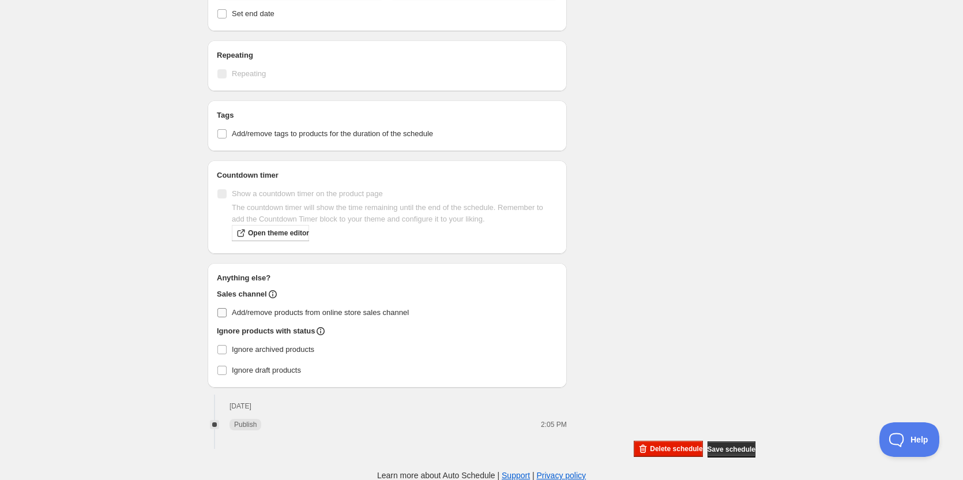
click at [222, 312] on input "Add/remove products from online store sales channel" at bounding box center [221, 312] width 9 height 9
checkbox input "true"
click at [736, 450] on span "Save schedule" at bounding box center [731, 448] width 48 height 9
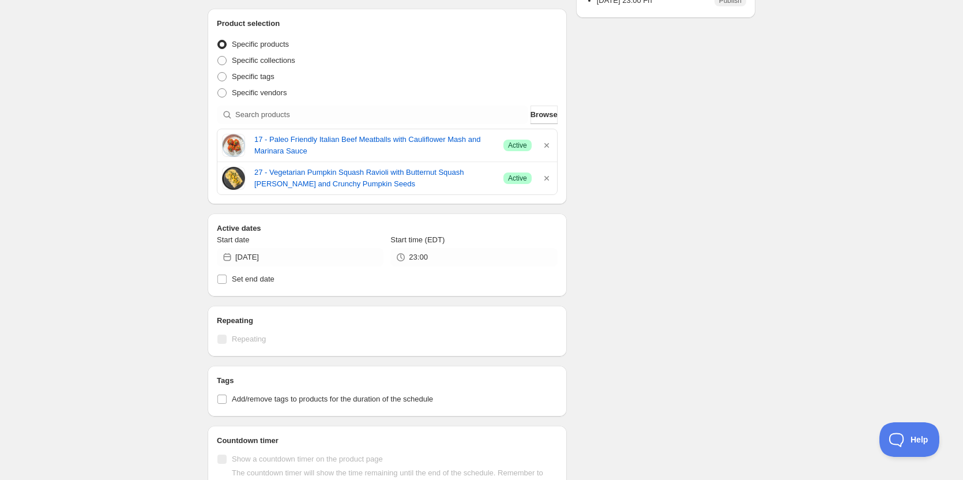
scroll to position [0, 0]
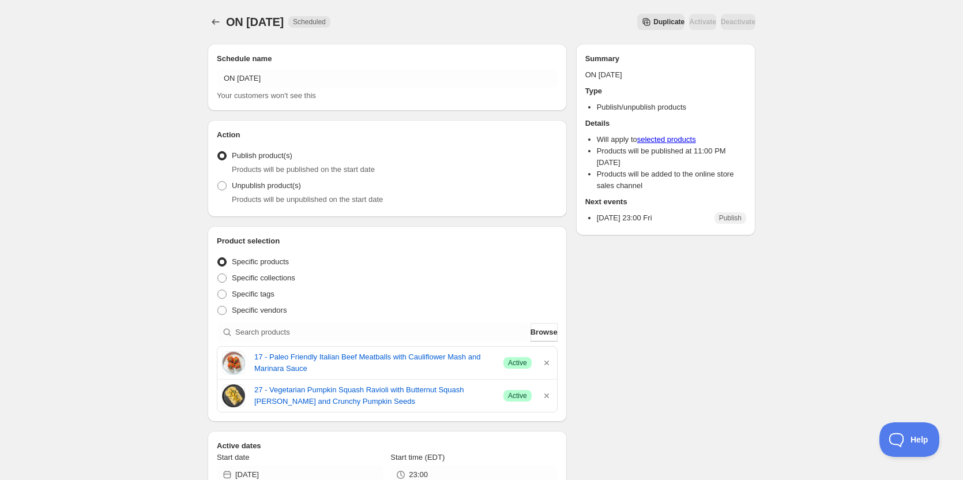
click at [127, 310] on div "ON 10 10 2025. This page is ready ON 10 10 2025 Scheduled Duplicate Activate De…" at bounding box center [481, 481] width 963 height 963
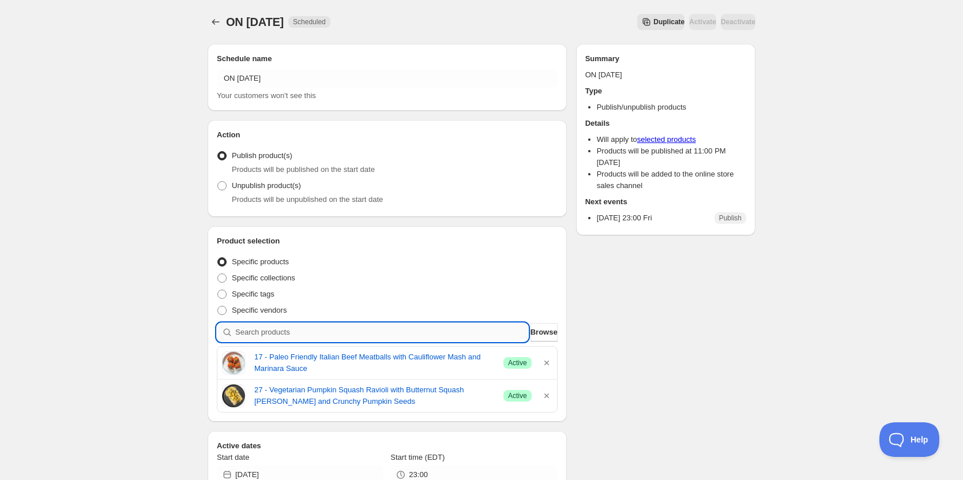
paste input "10 - Coconut Curry Chicken with Cilantro Rice and Sweet Plantain (GF)"
type input "10 - Coconut Curry Chicken with Cilantro Rice and Sweet Plantain (GF)"
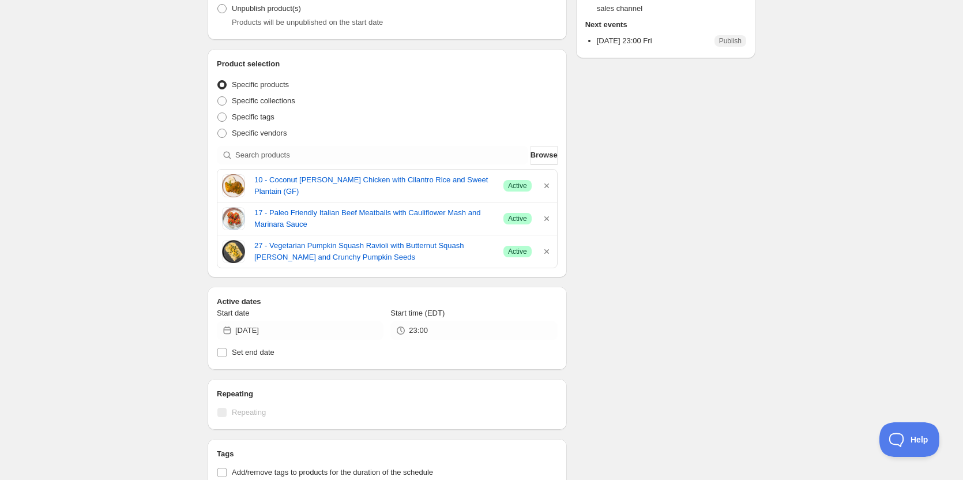
scroll to position [346, 0]
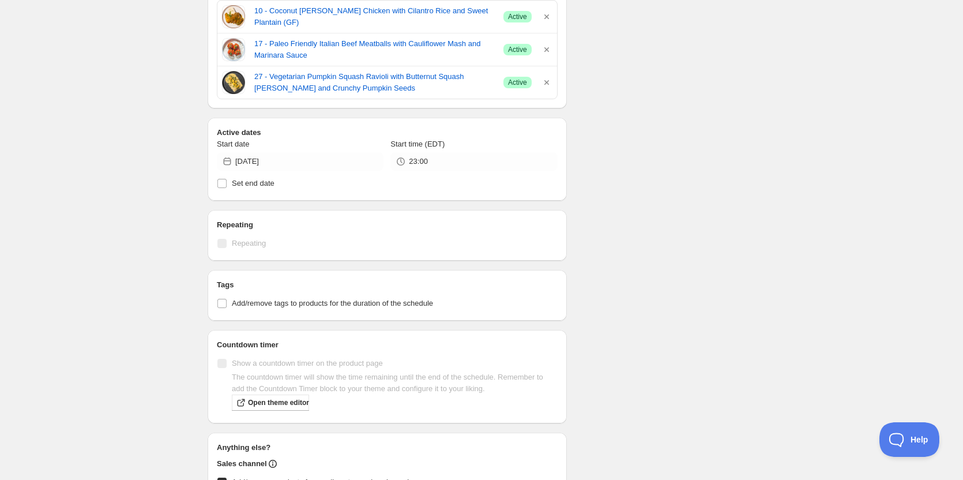
click at [145, 139] on div "ON 10 10 2025. This page is ready ON 10 10 2025 Scheduled Duplicate Activate De…" at bounding box center [481, 152] width 963 height 996
drag, startPoint x: 157, startPoint y: 163, endPoint x: 196, endPoint y: 144, distance: 43.1
click at [158, 163] on div "ON 10 10 2025. This page is ready ON 10 10 2025 Scheduled Duplicate Activate De…" at bounding box center [481, 152] width 963 height 996
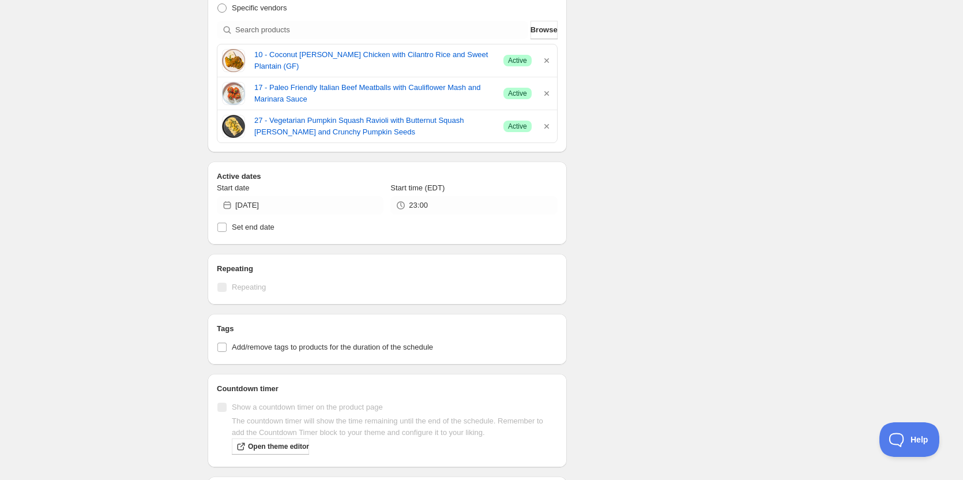
scroll to position [173, 0]
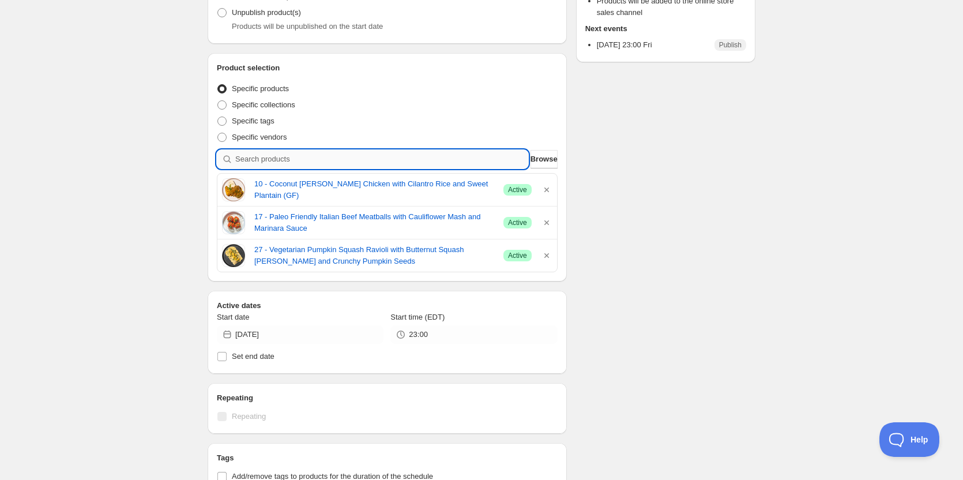
paste input "09 - Savory Beef Picadillo with Long Grain Rice"
type input "09 - Savory Beef Picadillo with Long Grain Rice"
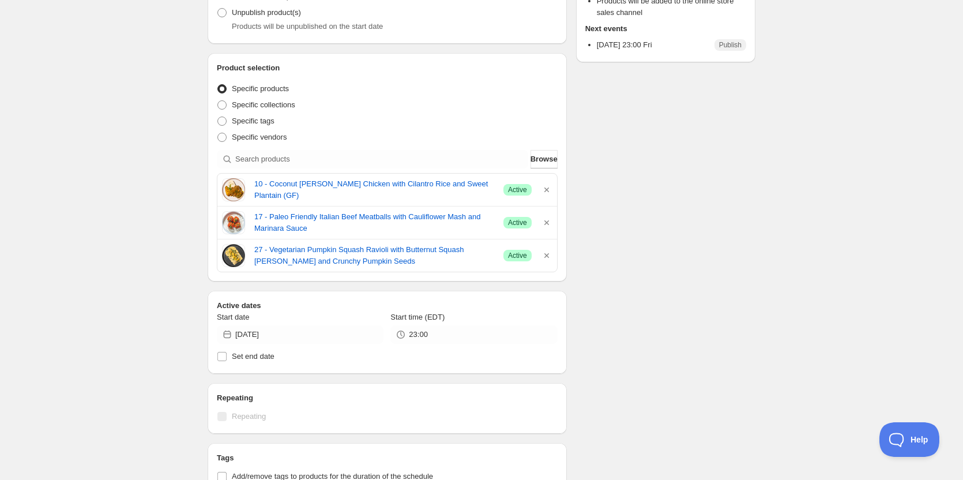
click at [159, 174] on div "ON 10 10 2025. This page is ready ON 10 10 2025 Scheduled Duplicate Activate De…" at bounding box center [481, 325] width 963 height 996
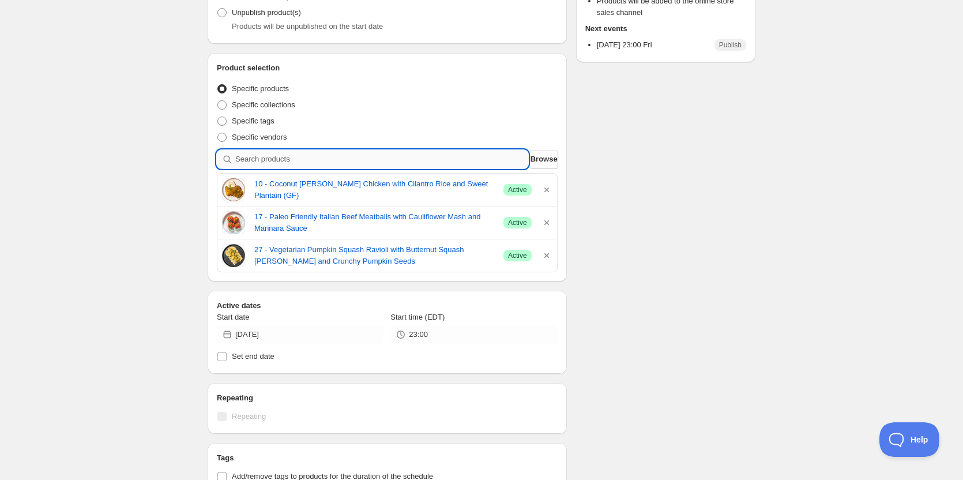
paste input "09 - Savory Beef Picadillo with Long Grain Rice"
type input "09 - Savory Beef Picadillo with Long Grain Rice"
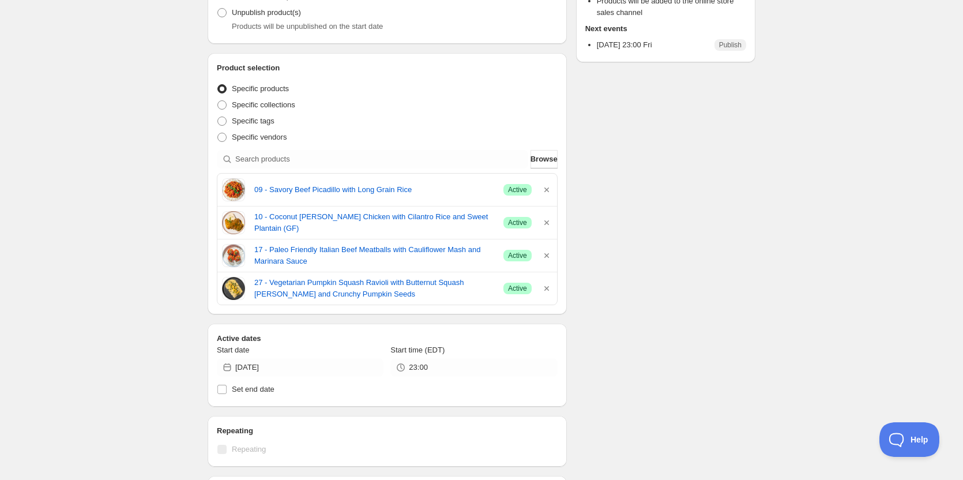
click at [733, 231] on div "Schedule name ON 10 10 2025 Your customers won't see this Action Action Publish…" at bounding box center [476, 347] width 557 height 971
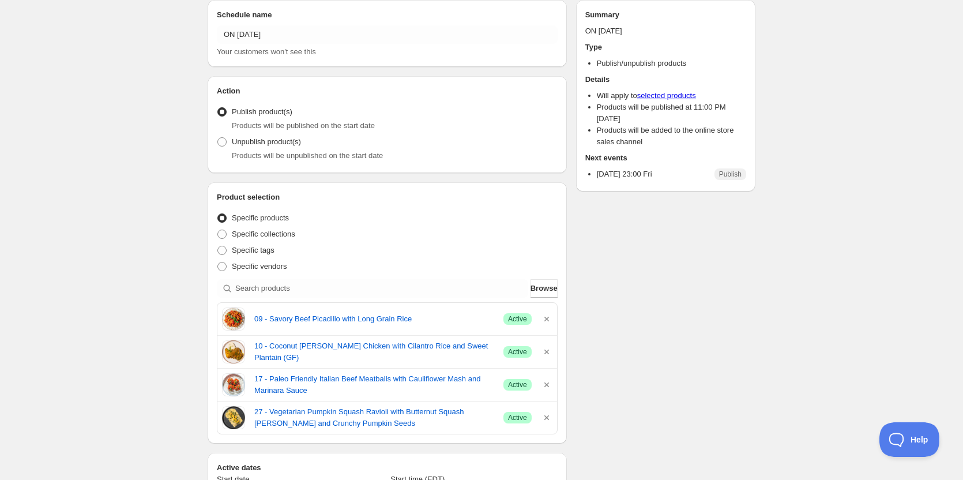
scroll to position [115, 0]
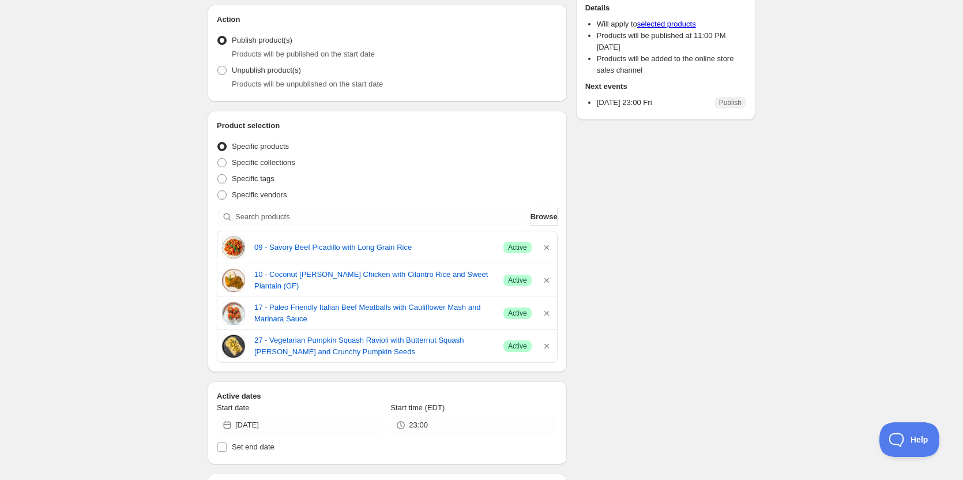
click at [190, 263] on div "ON 10 10 2025. This page is ready ON 10 10 2025 Scheduled Duplicate Activate De…" at bounding box center [481, 399] width 963 height 1029
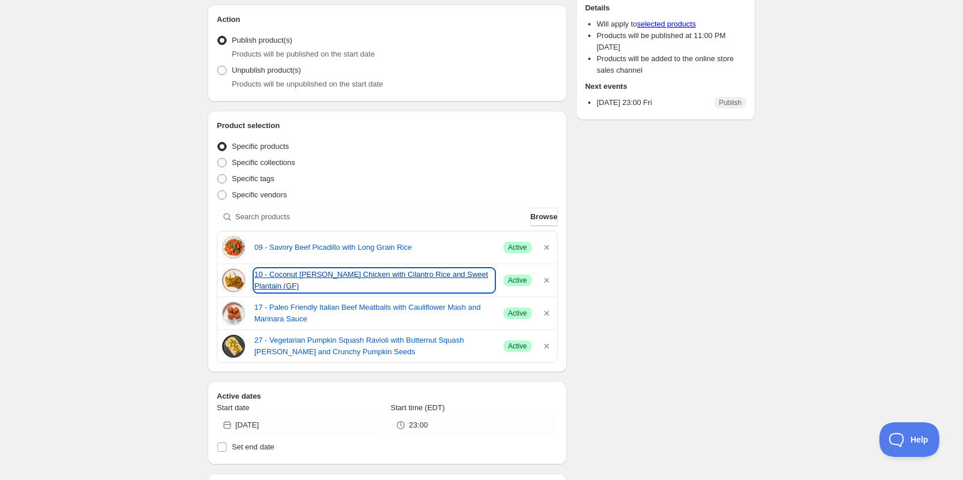
click at [319, 282] on link "10 - Coconut Curry Chicken with Cilantro Rice and Sweet Plantain (GF)" at bounding box center [374, 280] width 240 height 23
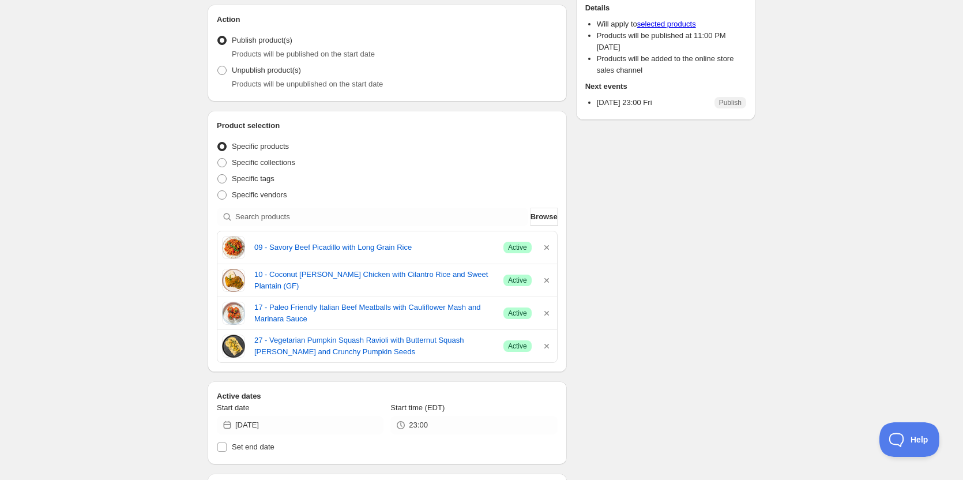
drag, startPoint x: 118, startPoint y: 223, endPoint x: 131, endPoint y: 224, distance: 12.7
click at [118, 223] on div "ON 10 10 2025. This page is ready ON 10 10 2025 Scheduled Duplicate Activate De…" at bounding box center [481, 399] width 963 height 1029
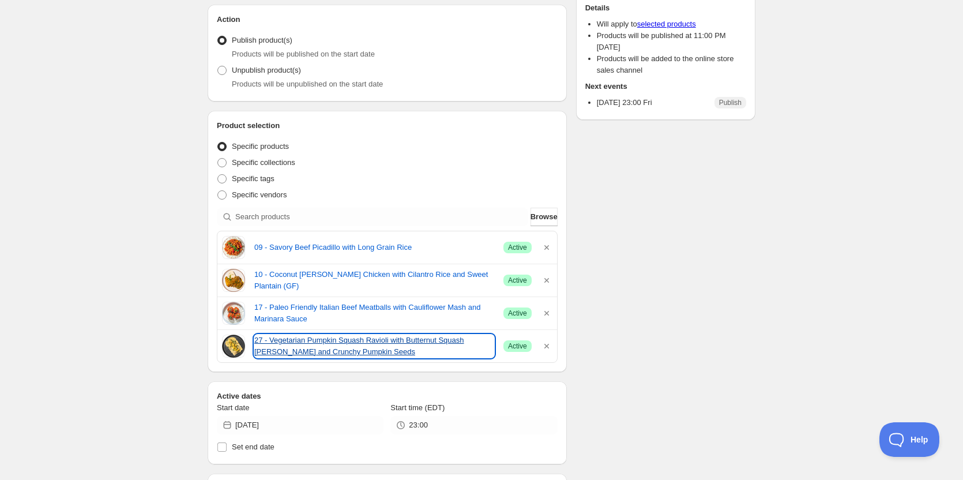
click at [325, 348] on link "27 - Vegetarian Pumpkin Squash Ravioli with Butternut Squash Alfredo and Crunch…" at bounding box center [374, 345] width 240 height 23
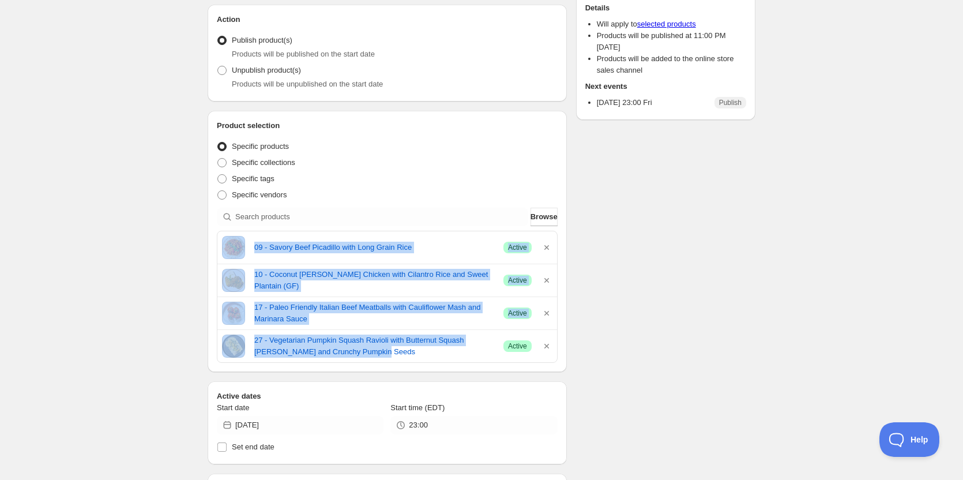
drag, startPoint x: 368, startPoint y: 358, endPoint x: 178, endPoint y: 236, distance: 226.3
click at [178, 236] on div "ON 10 10 2025. This page is ready ON 10 10 2025 Scheduled Duplicate Activate De…" at bounding box center [481, 399] width 963 height 1029
copy div "09 - Savory Beef Picadillo with Long Grain Rice Success Active 10 - Coconut Cur…"
